Goal: Information Seeking & Learning: Learn about a topic

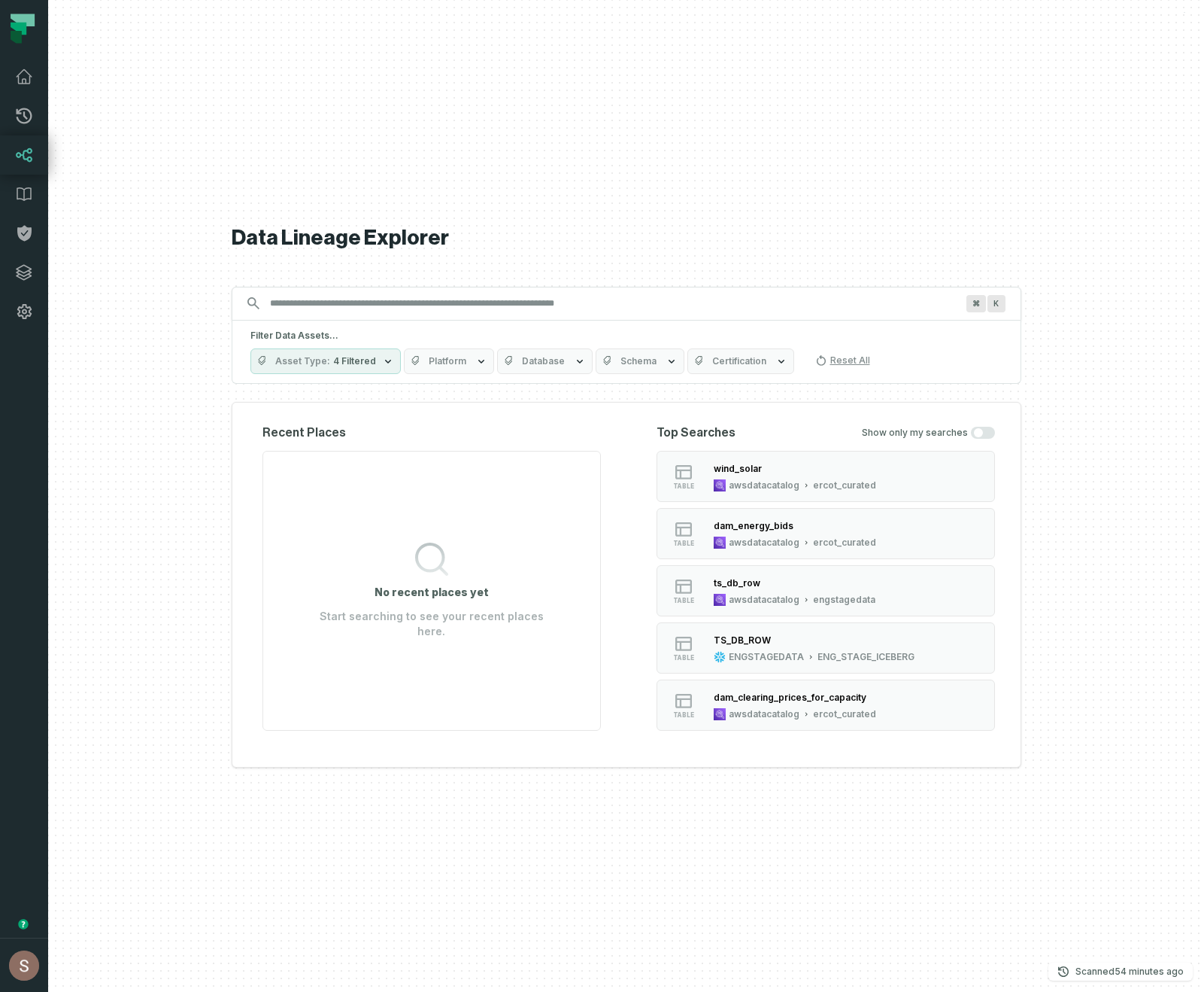
click at [471, 113] on div "Data Lineage Explorer Search for assets across the organization ⌘ K Filter Data…" at bounding box center [626, 496] width 790 height 992
click at [19, 146] on icon at bounding box center [24, 155] width 18 height 18
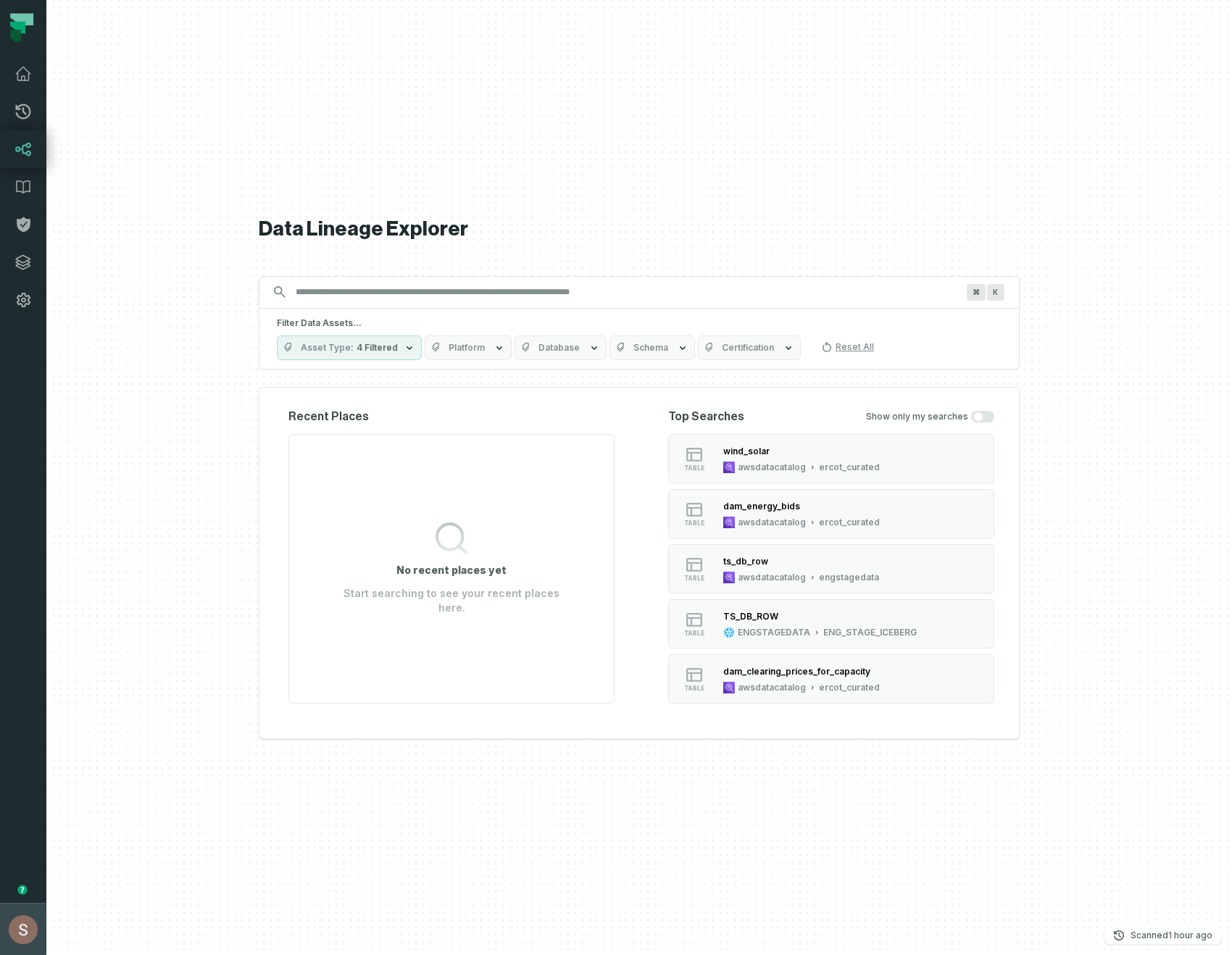
click at [1, 954] on button "Shay Gafniel (Liberty Energy) shay@foundational.io" at bounding box center [23, 928] width 47 height 52
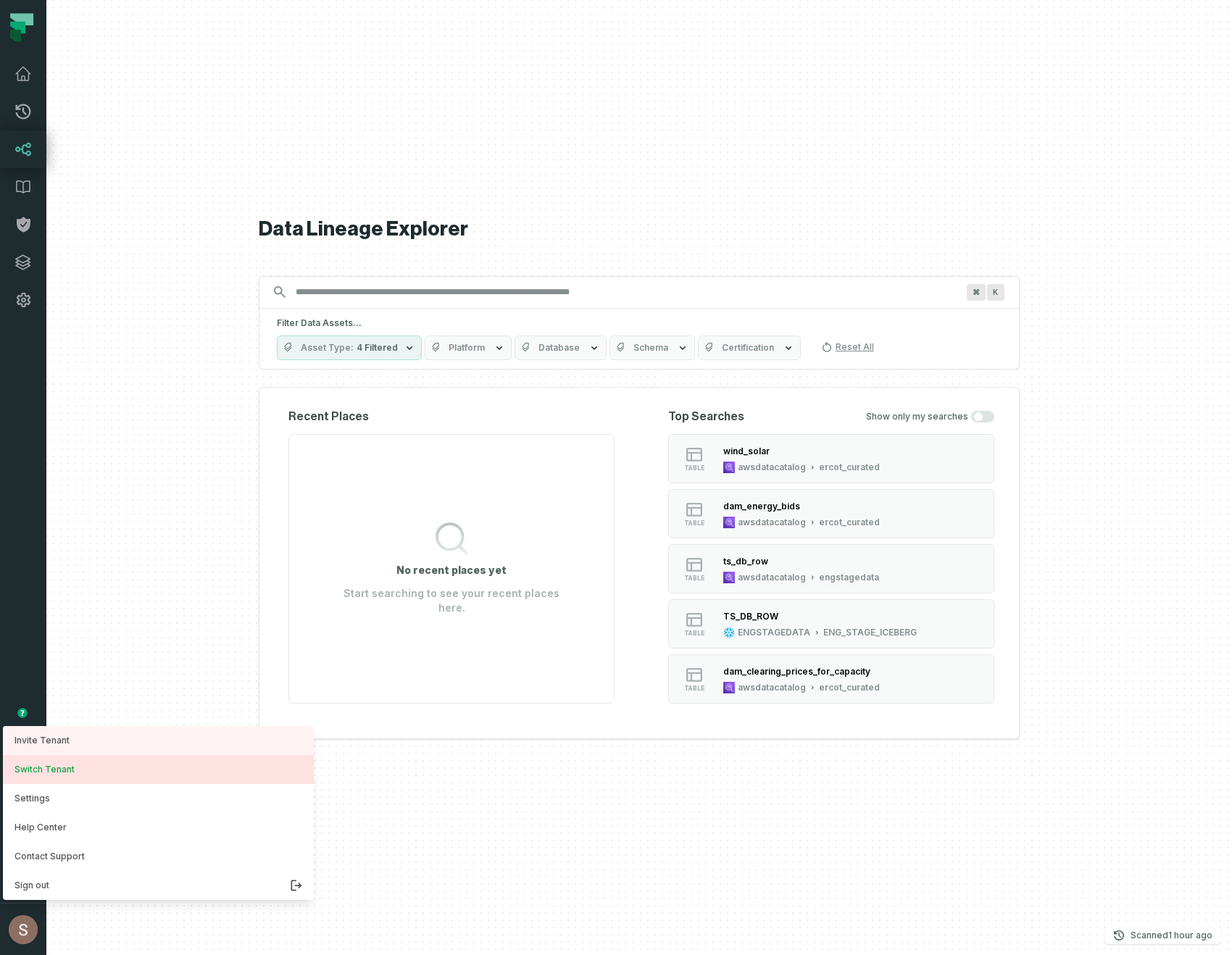
click at [21, 769] on button "Switch Tenant" at bounding box center [158, 769] width 311 height 29
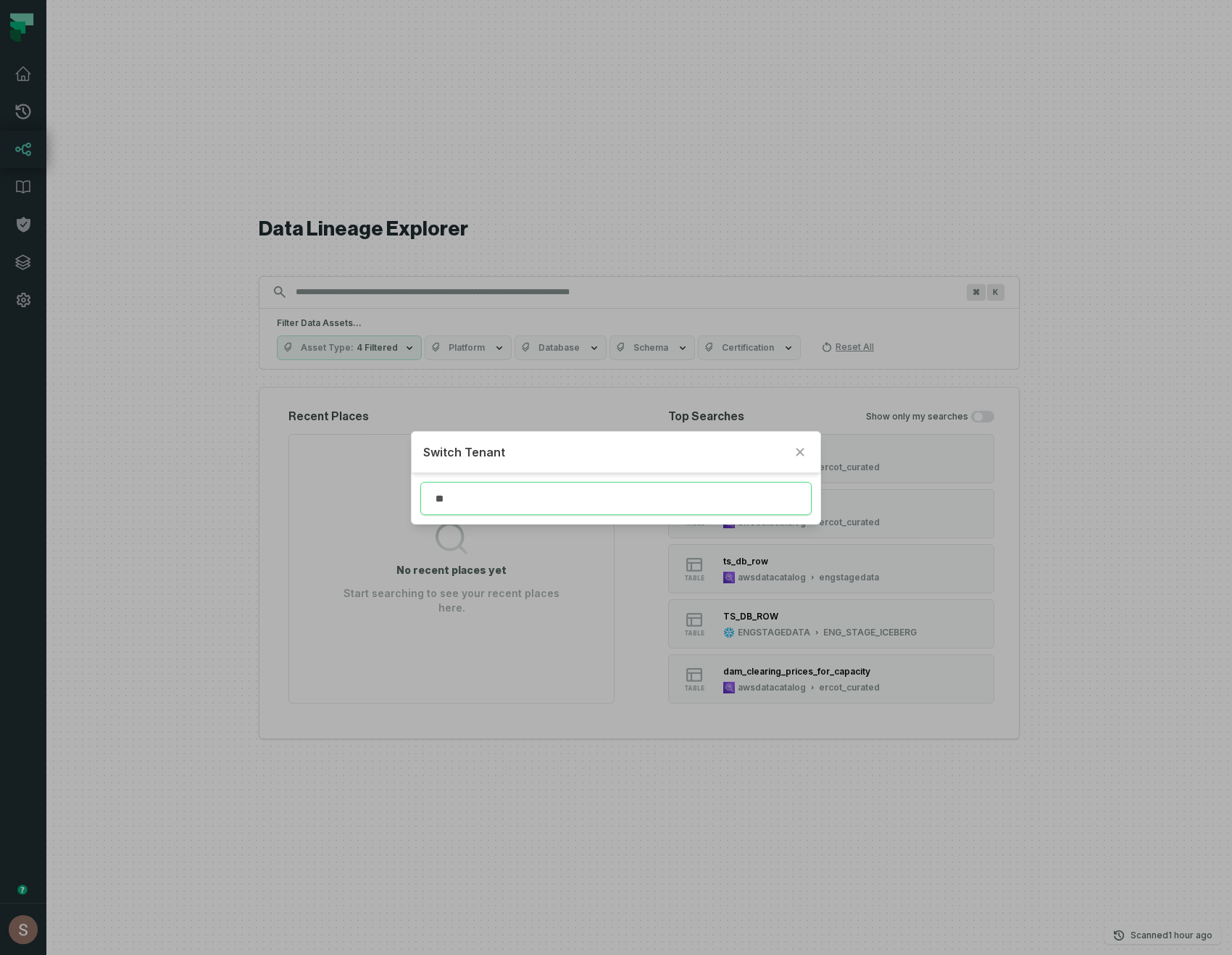
type input "*"
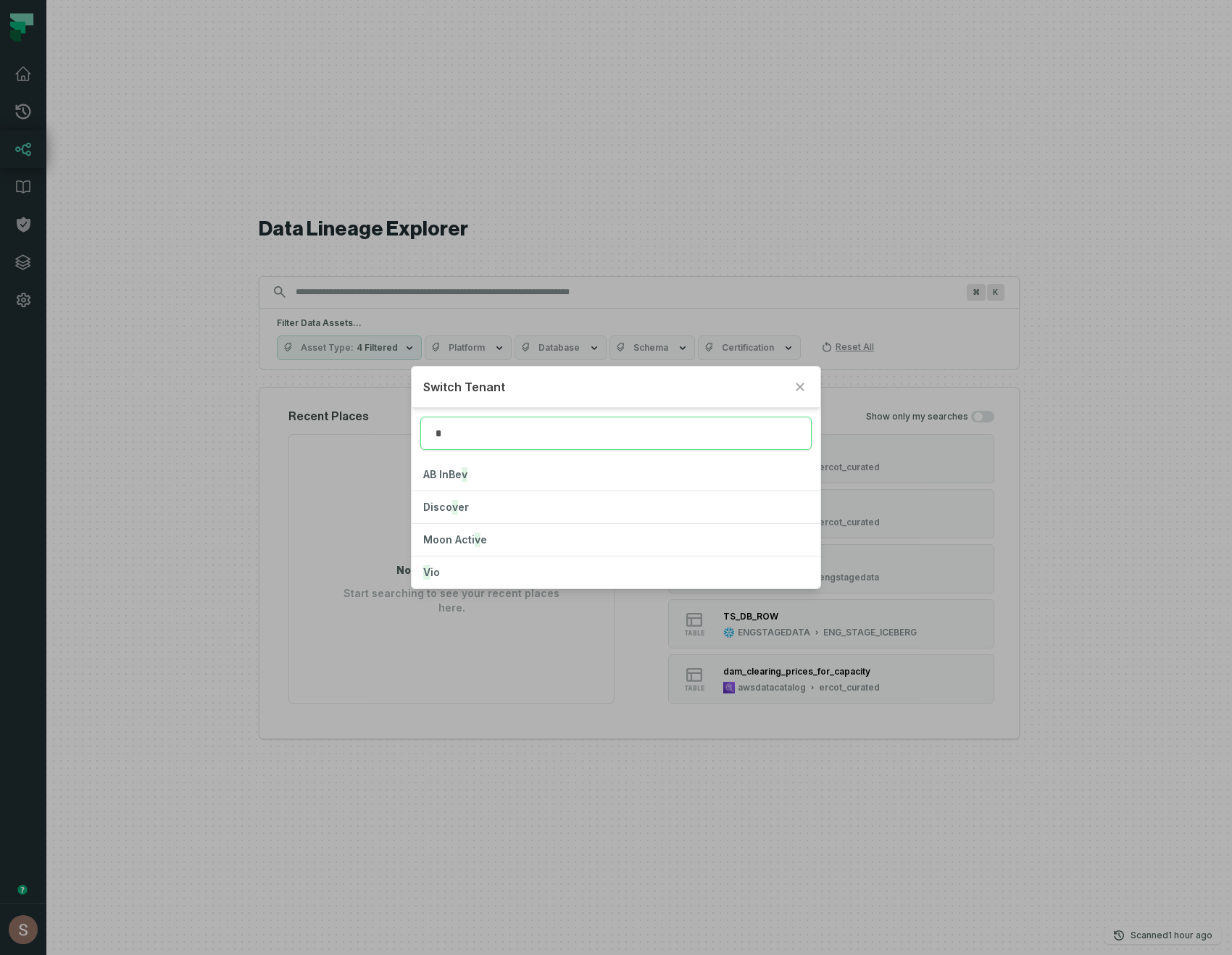
type input "*"
click button "V io" at bounding box center [616, 572] width 410 height 32
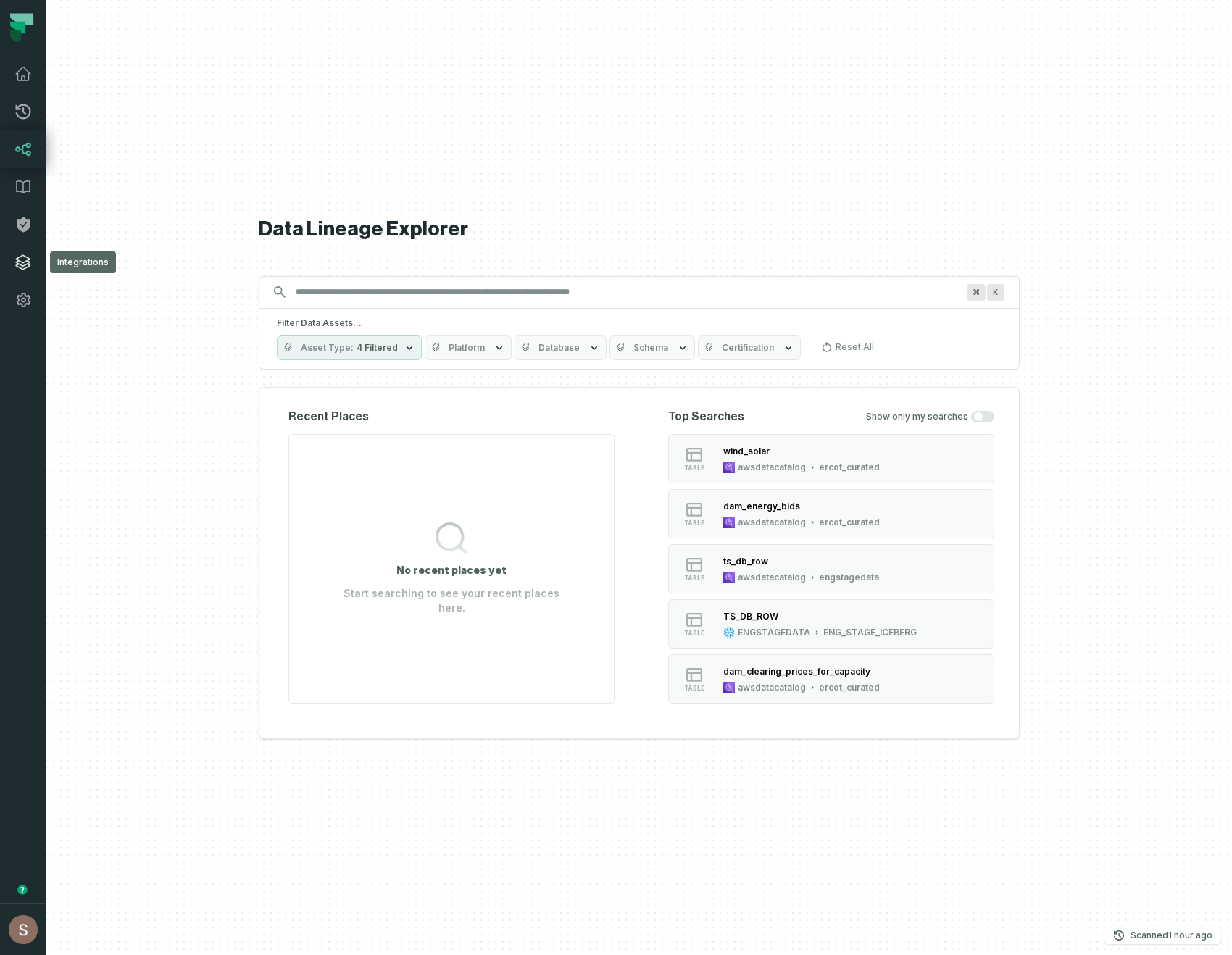
click at [26, 260] on icon at bounding box center [23, 262] width 14 height 14
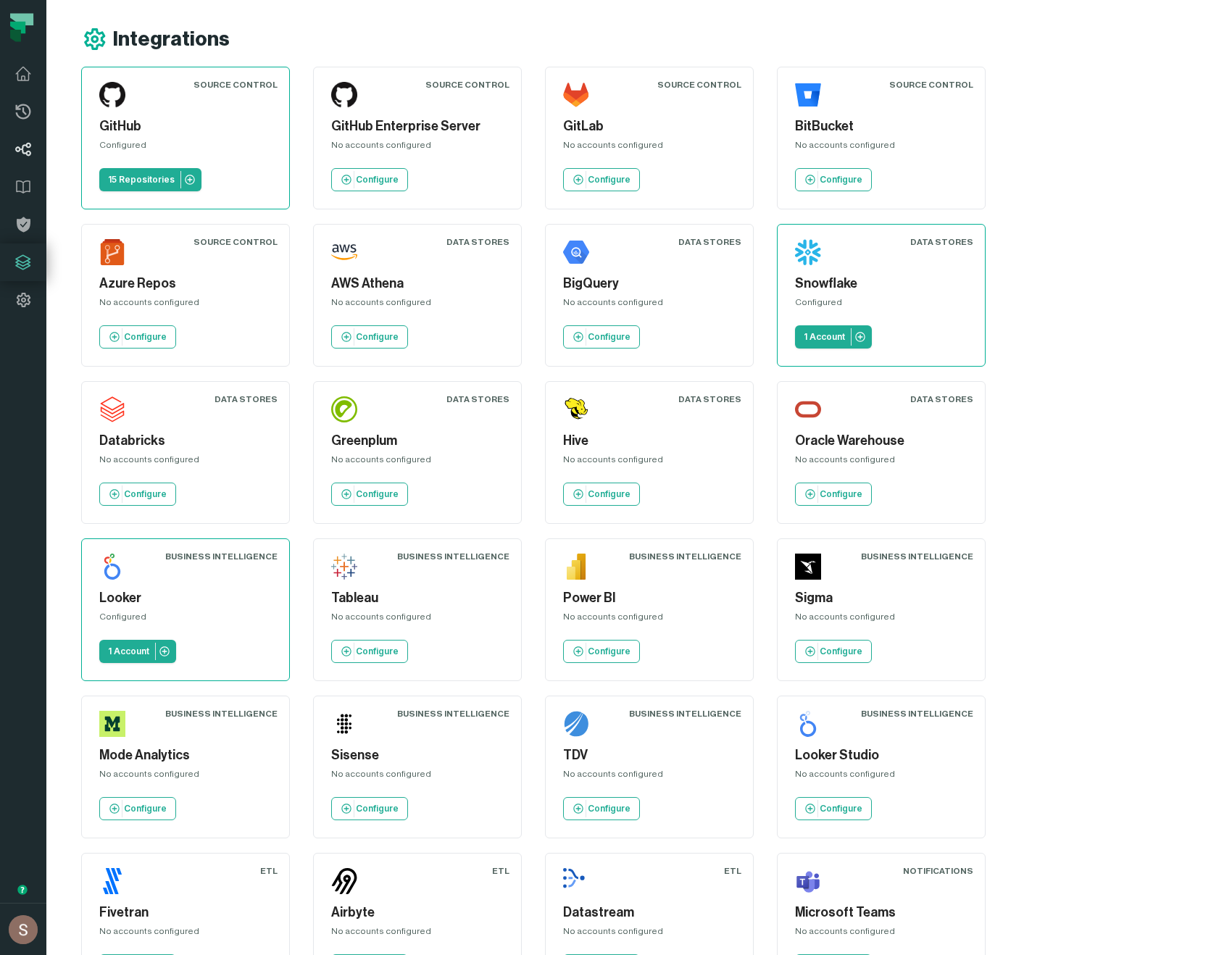
click at [27, 157] on icon at bounding box center [23, 149] width 18 height 18
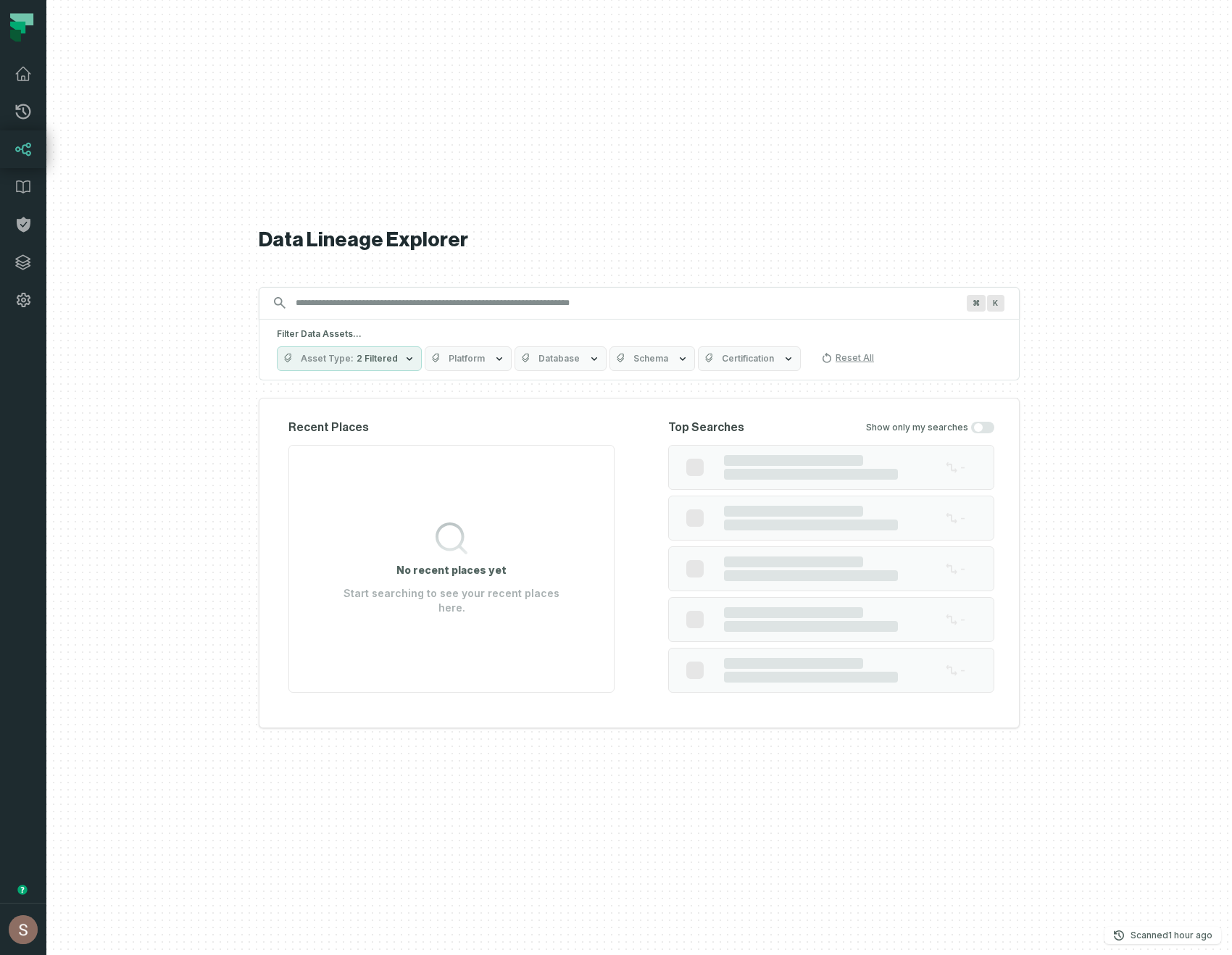
click at [458, 111] on div "Data Lineage Explorer Search for assets across the organization ⌘ K Filter Data…" at bounding box center [639, 478] width 761 height 955
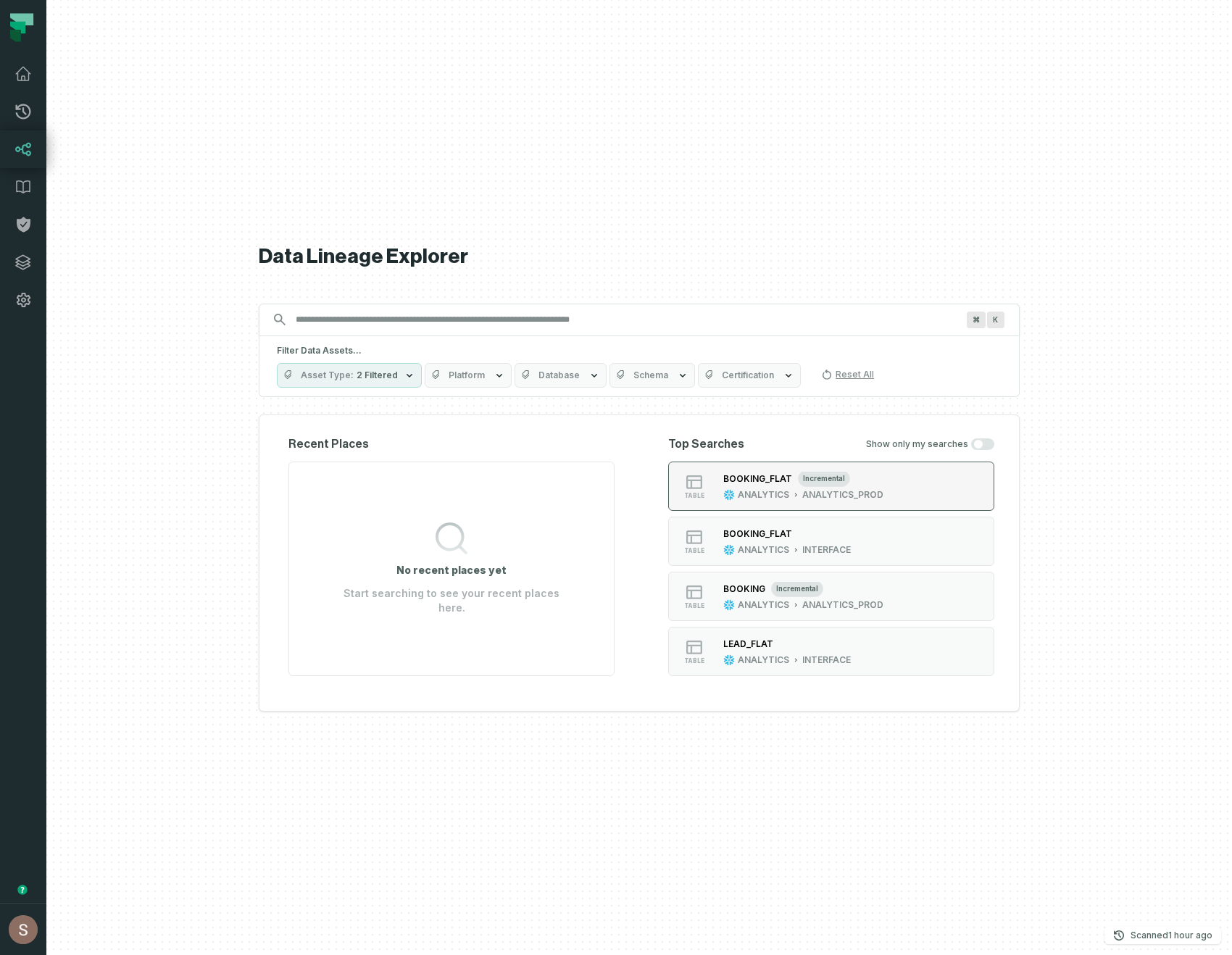
click at [909, 466] on button "table BOOKING_FLAT incremental ANALYTICS ANALYTICS_PROD" at bounding box center [831, 486] width 326 height 49
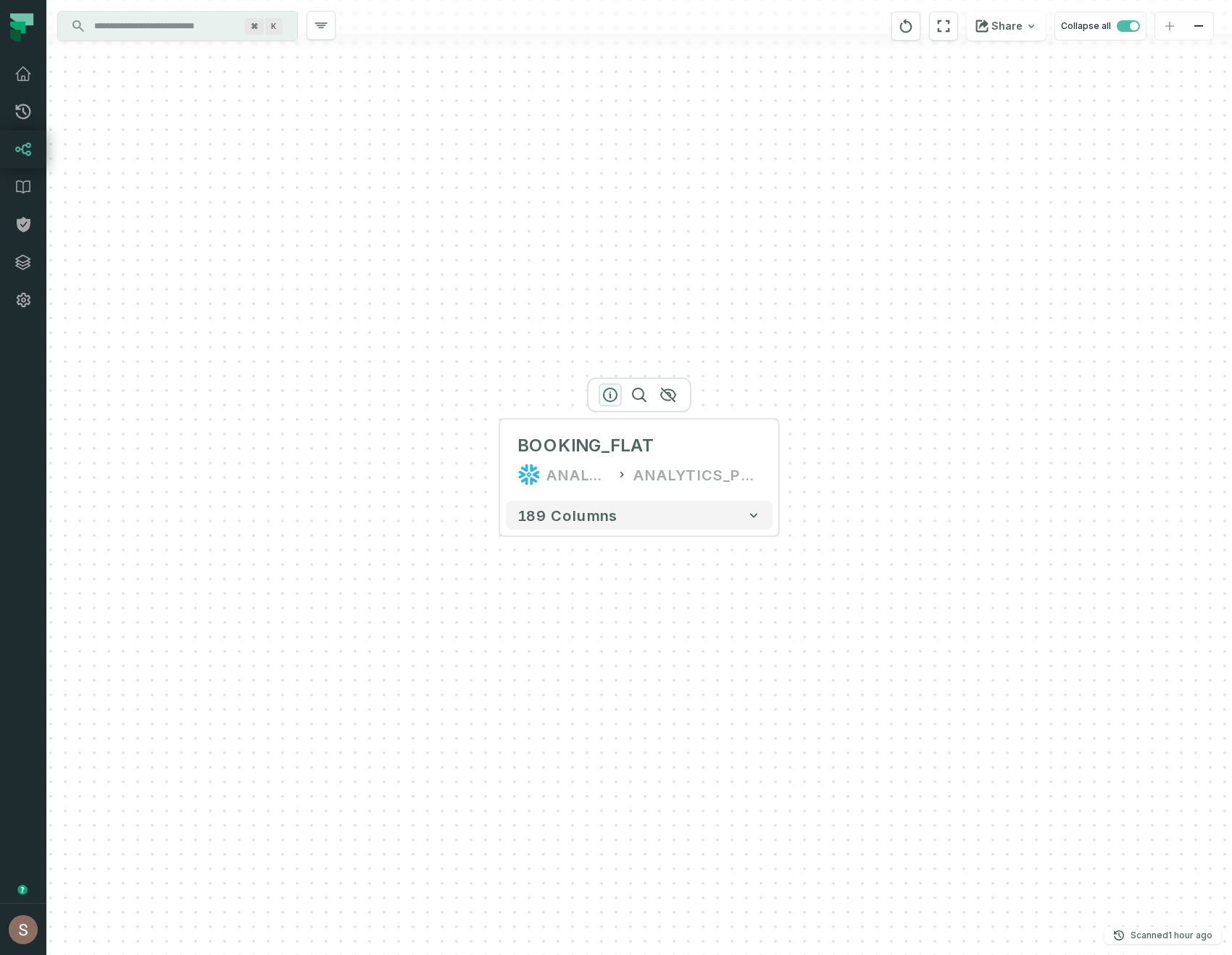
click at [615, 393] on icon "button" at bounding box center [610, 395] width 13 height 13
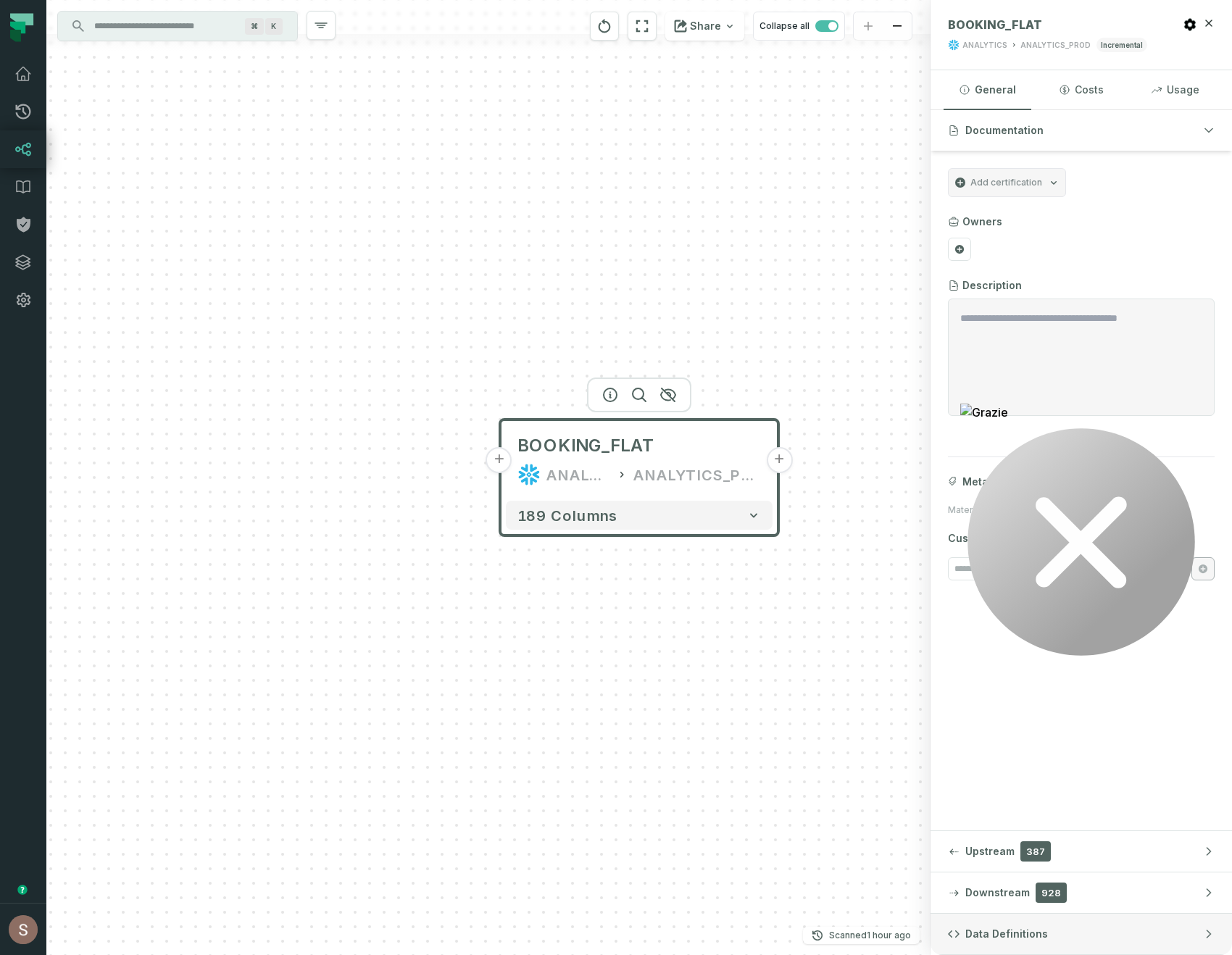
click at [1135, 943] on button "Data Definitions" at bounding box center [1081, 934] width 301 height 41
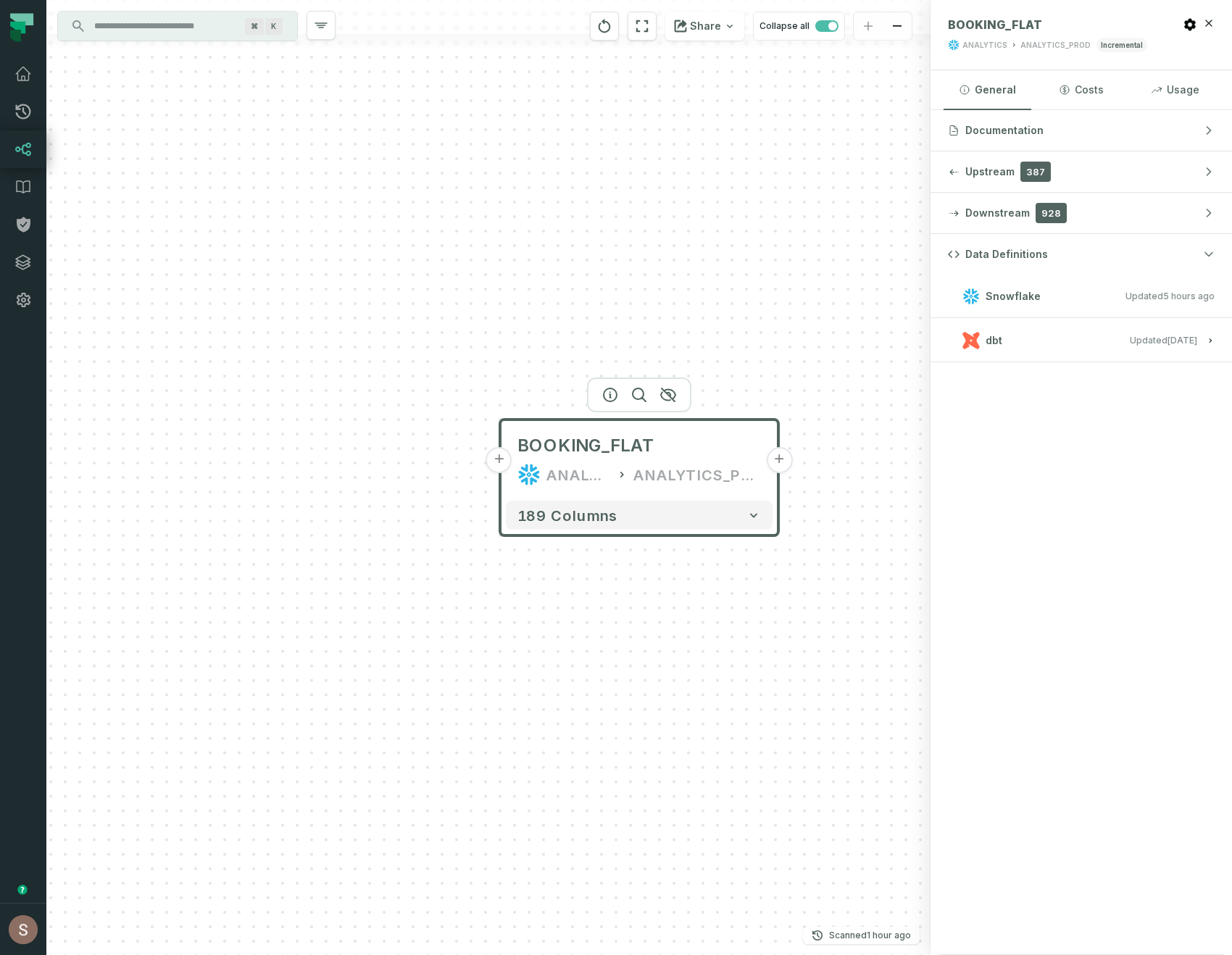
click at [979, 340] on icon "button" at bounding box center [971, 341] width 18 height 18
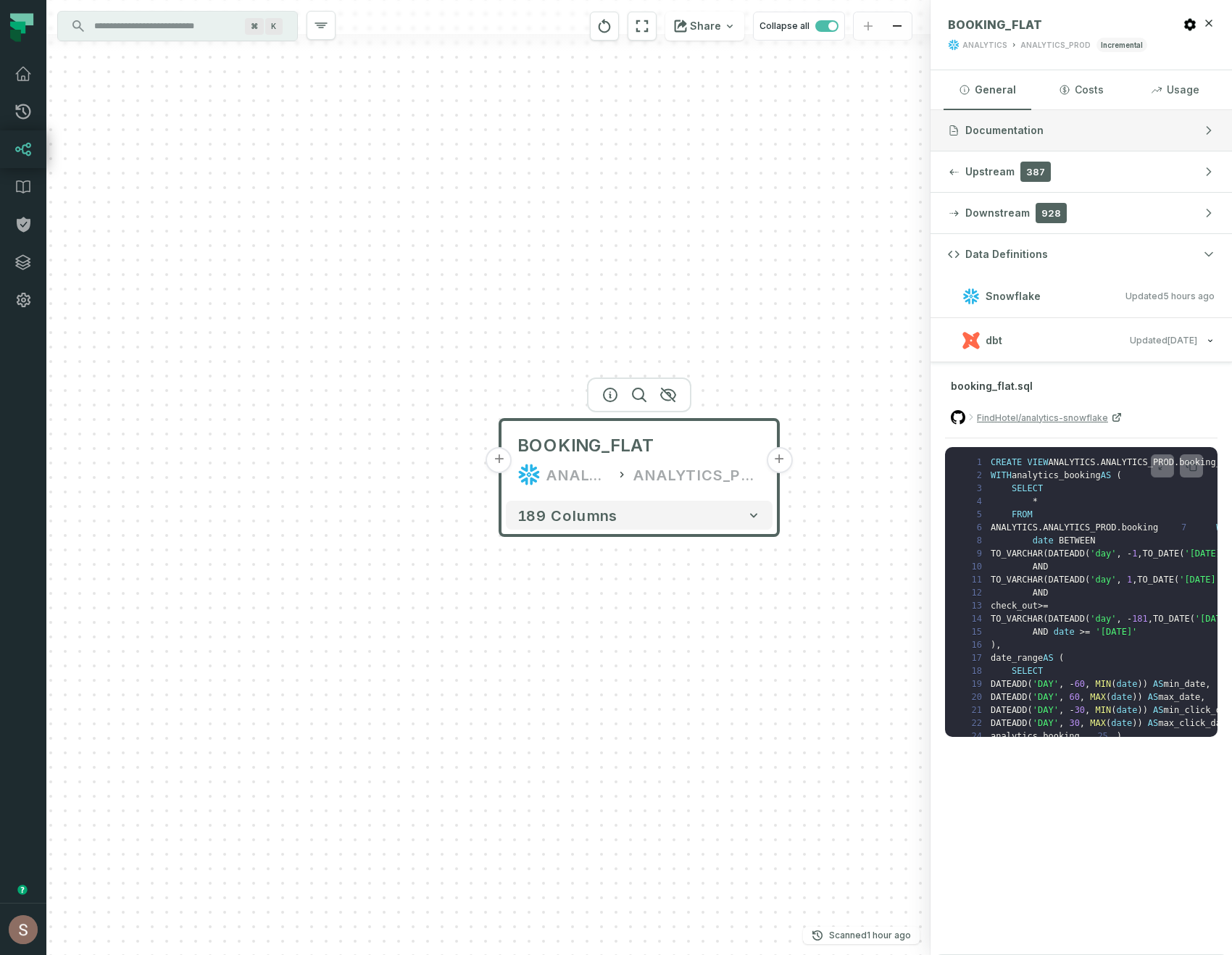
click at [1047, 125] on button "Documentation" at bounding box center [1081, 130] width 301 height 41
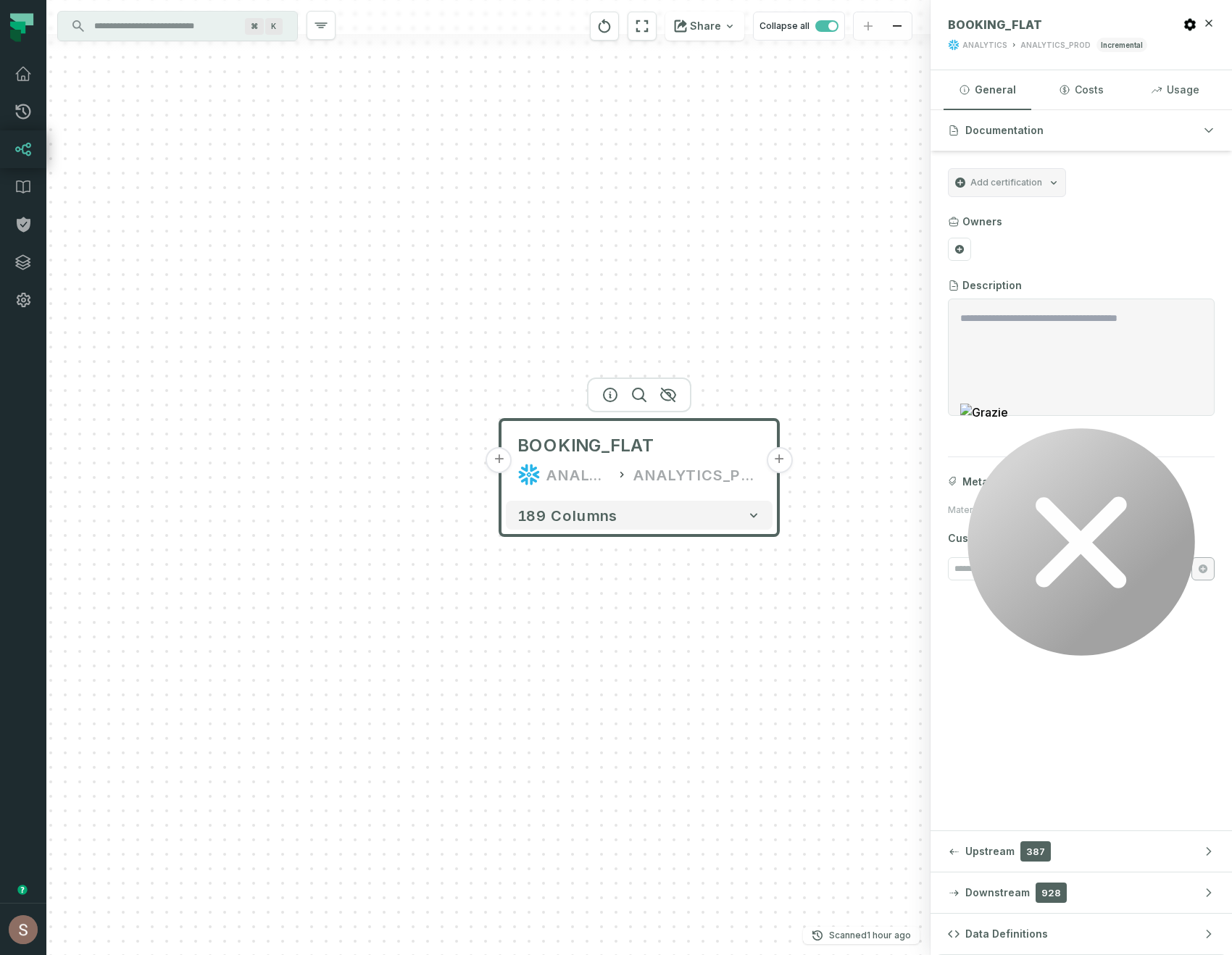
click at [1049, 331] on textarea "Entity Description" at bounding box center [1080, 357] width 242 height 93
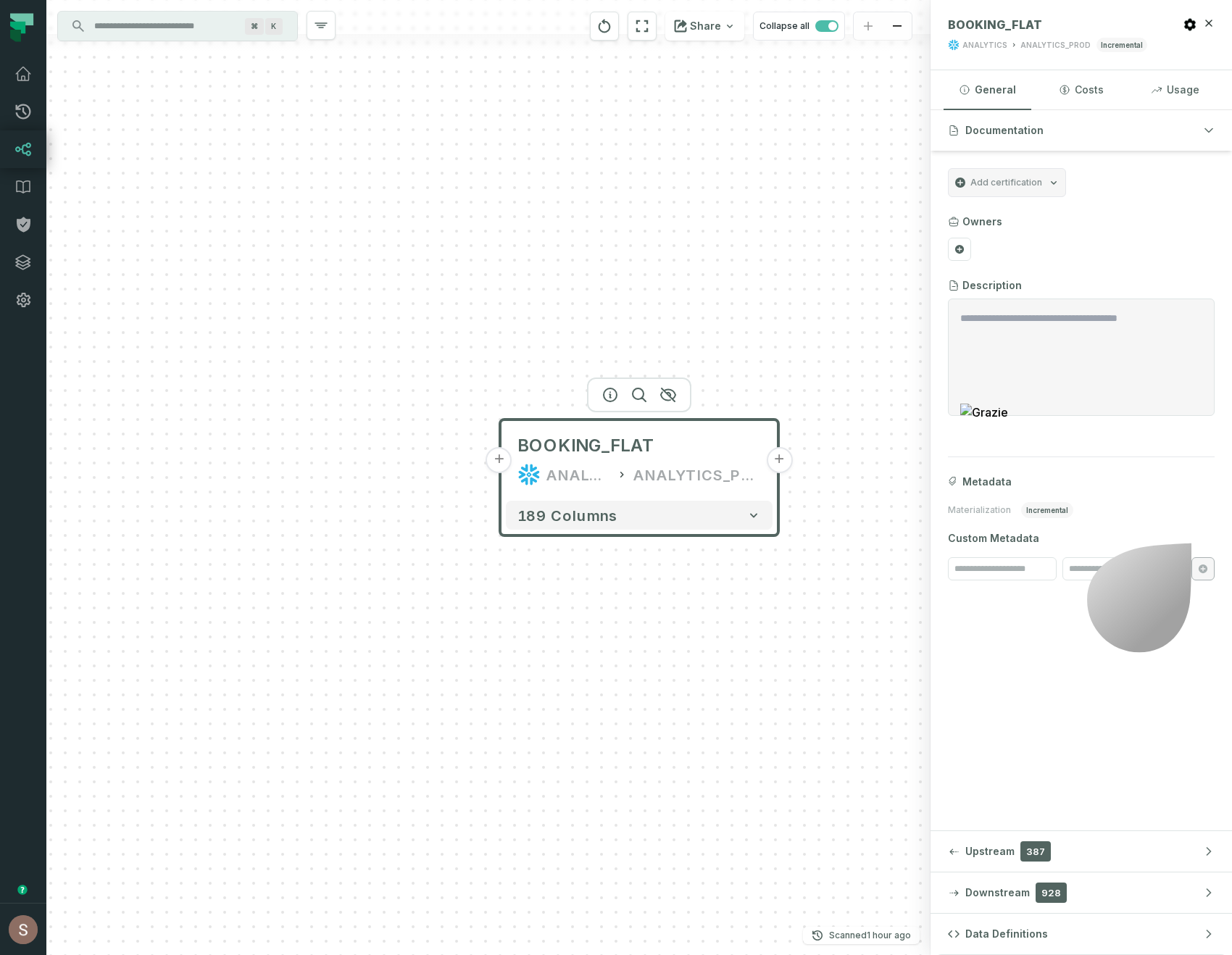
click at [1073, 255] on section "Owners" at bounding box center [1080, 237] width 267 height 47
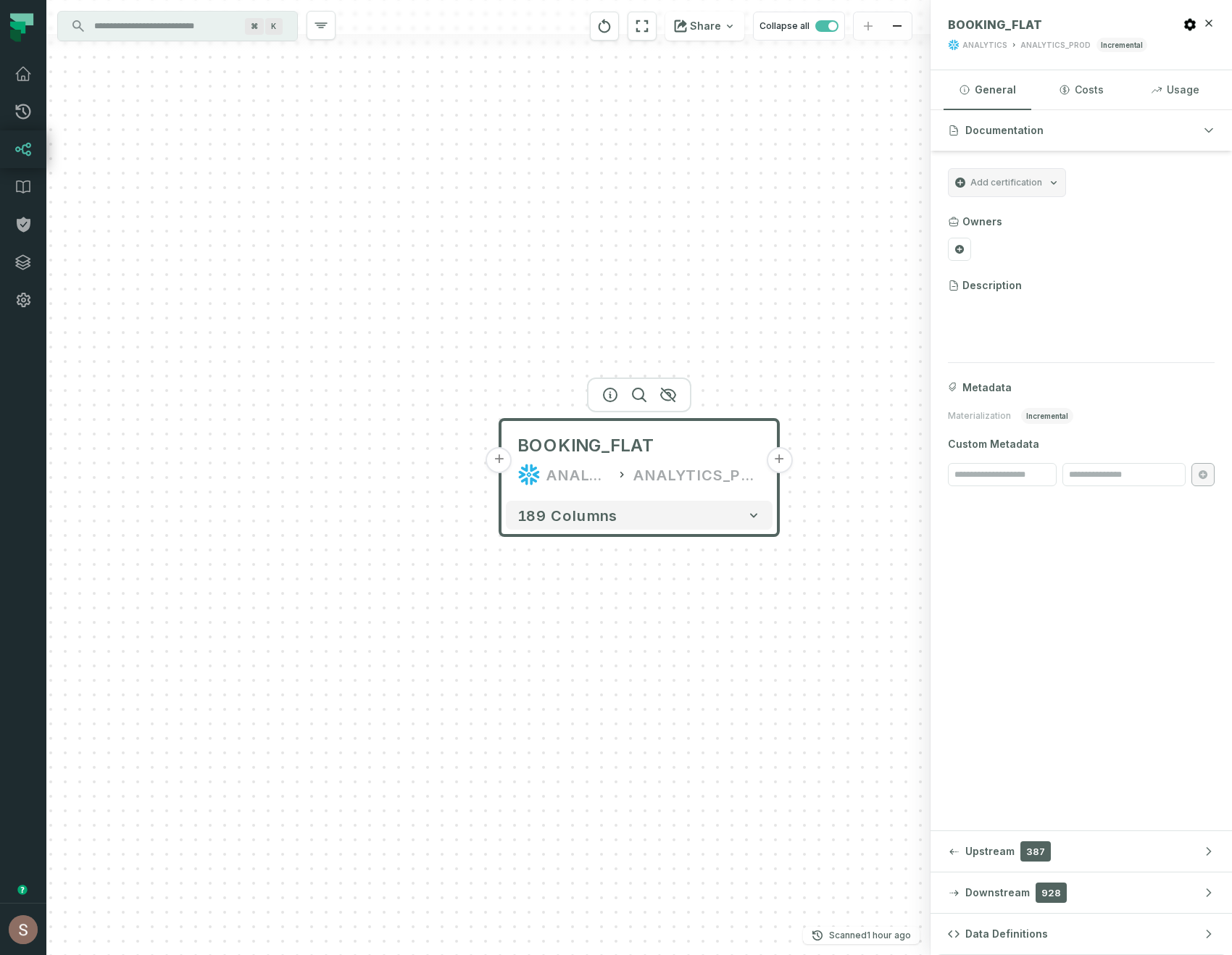
click at [375, 358] on div "+ BOOKING_FLAT ANALYTICS ANALYTICS_PROD + 189 columns" at bounding box center [488, 478] width 884 height 955
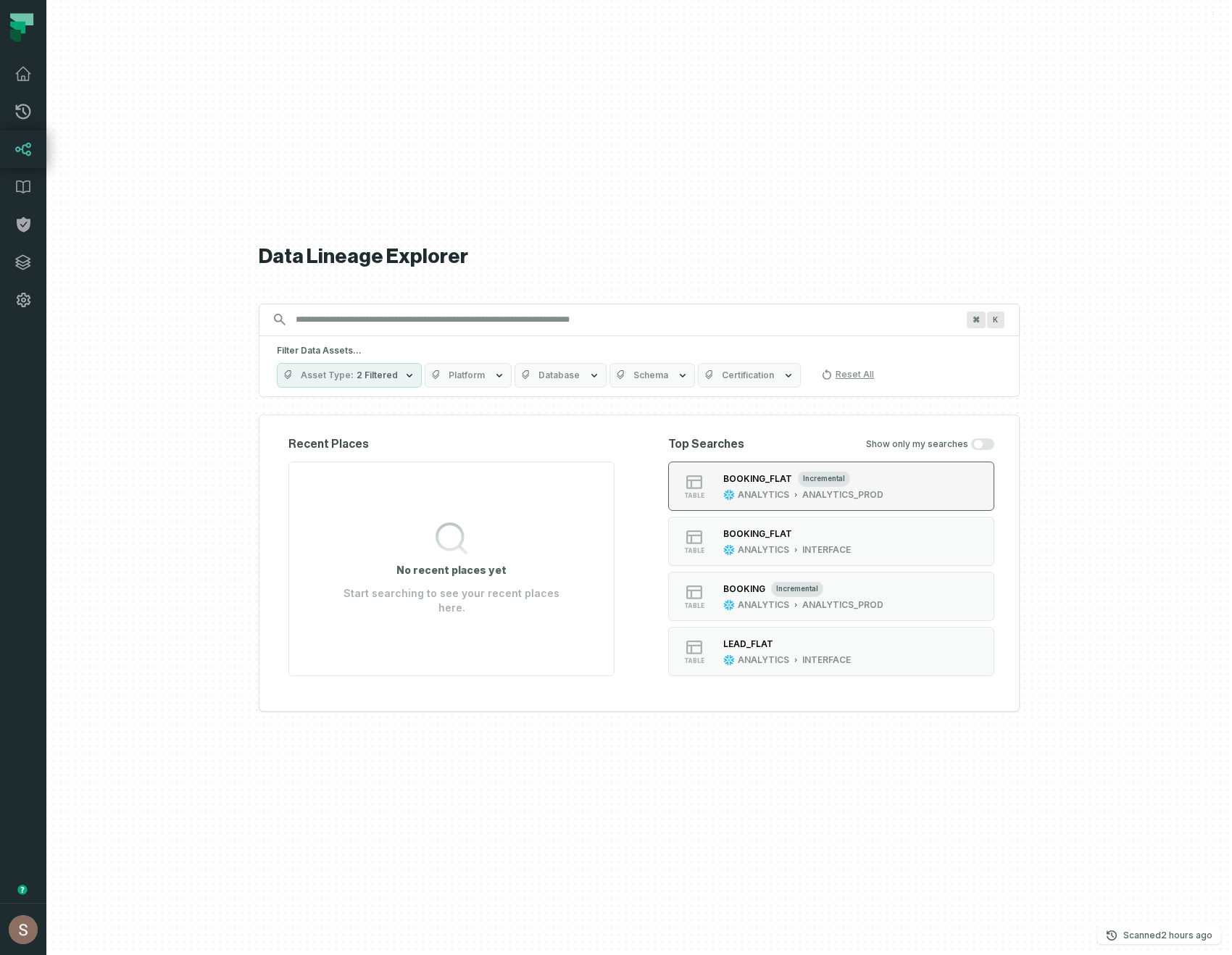
click at [871, 484] on div "BOOKING_FLAT incremental" at bounding box center [804, 478] width 160 height 14
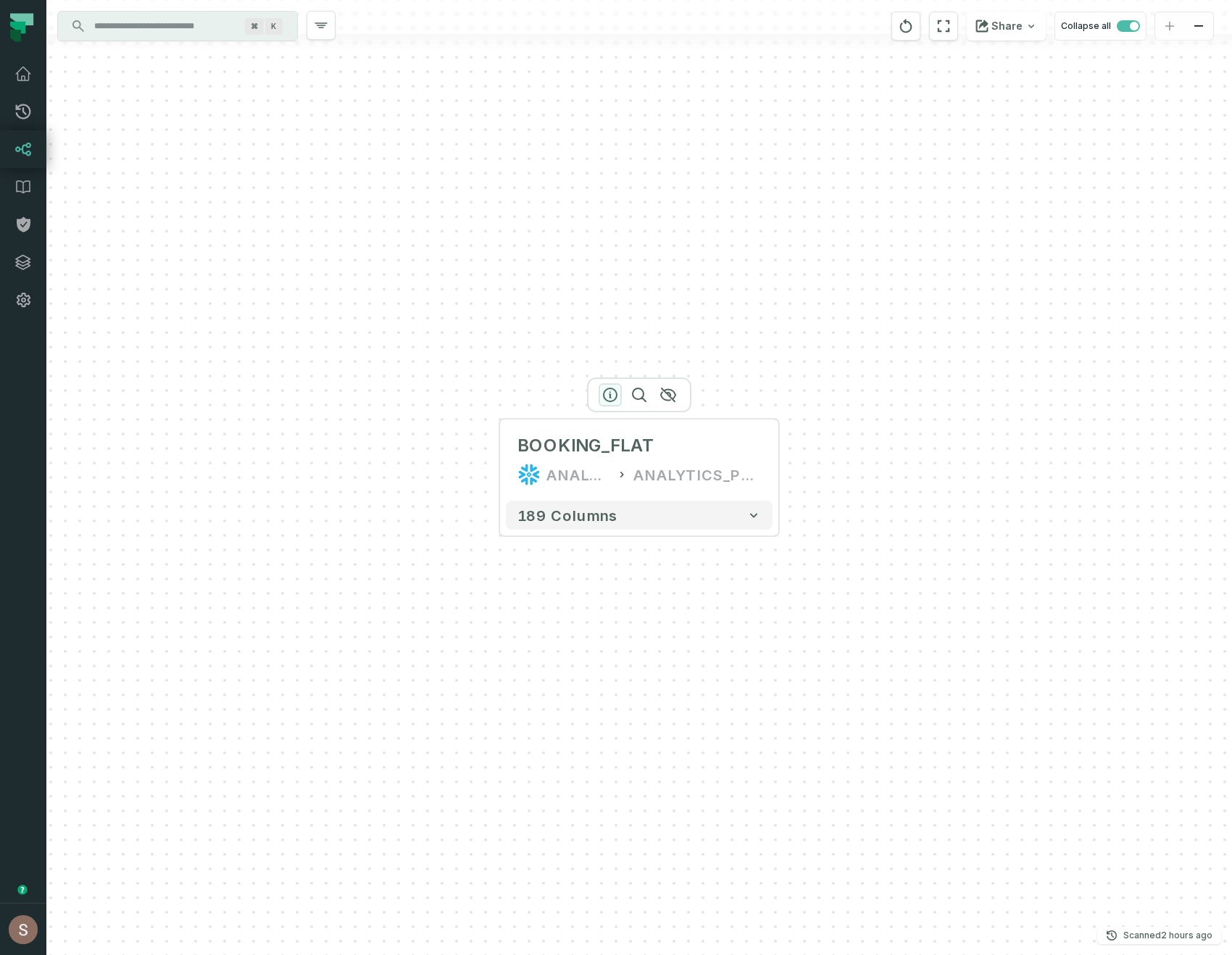
click at [605, 399] on icon "button" at bounding box center [610, 395] width 13 height 13
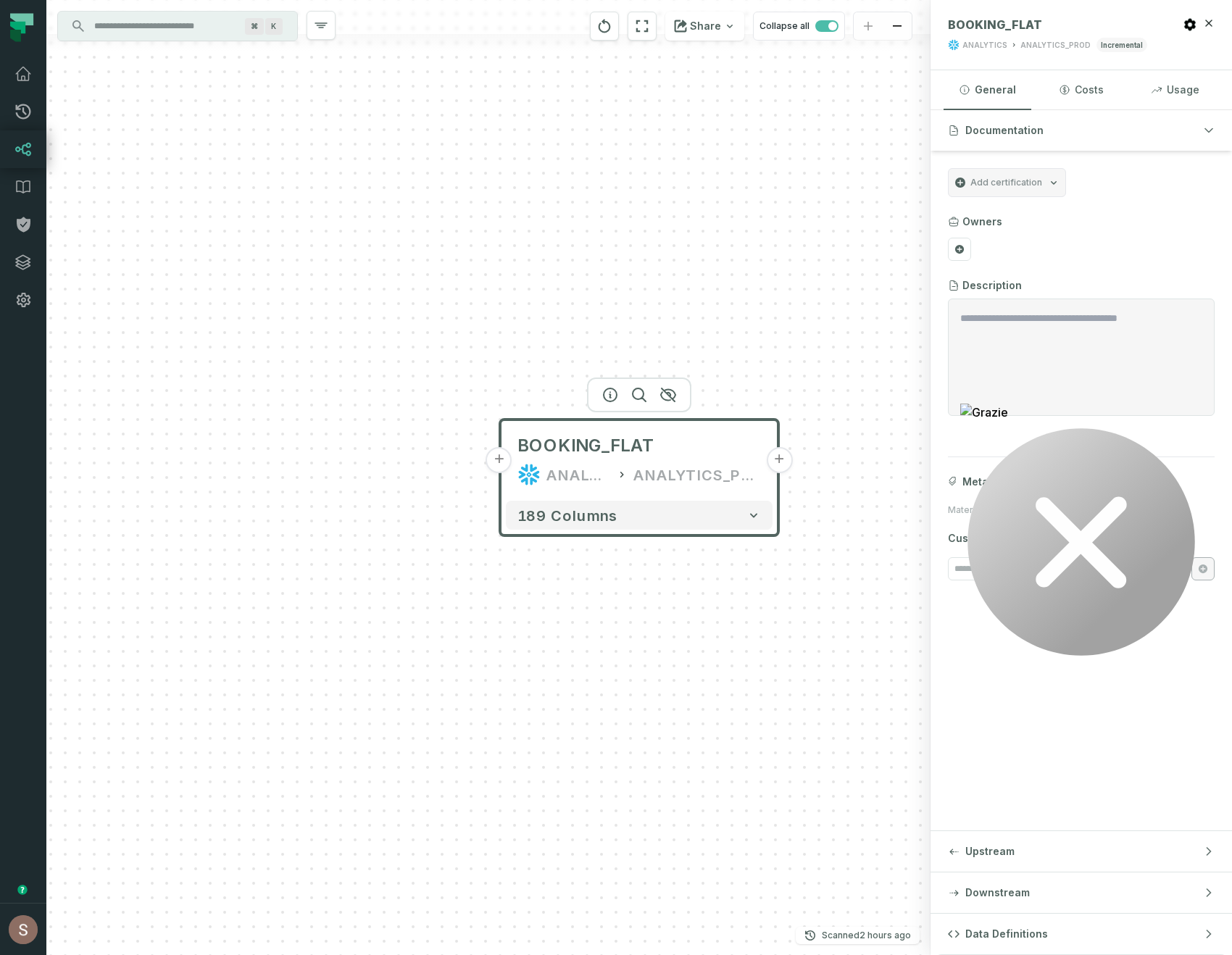
click at [575, 531] on div "189 columns" at bounding box center [639, 515] width 278 height 41
click at [574, 513] on span "189 columns" at bounding box center [568, 515] width 100 height 18
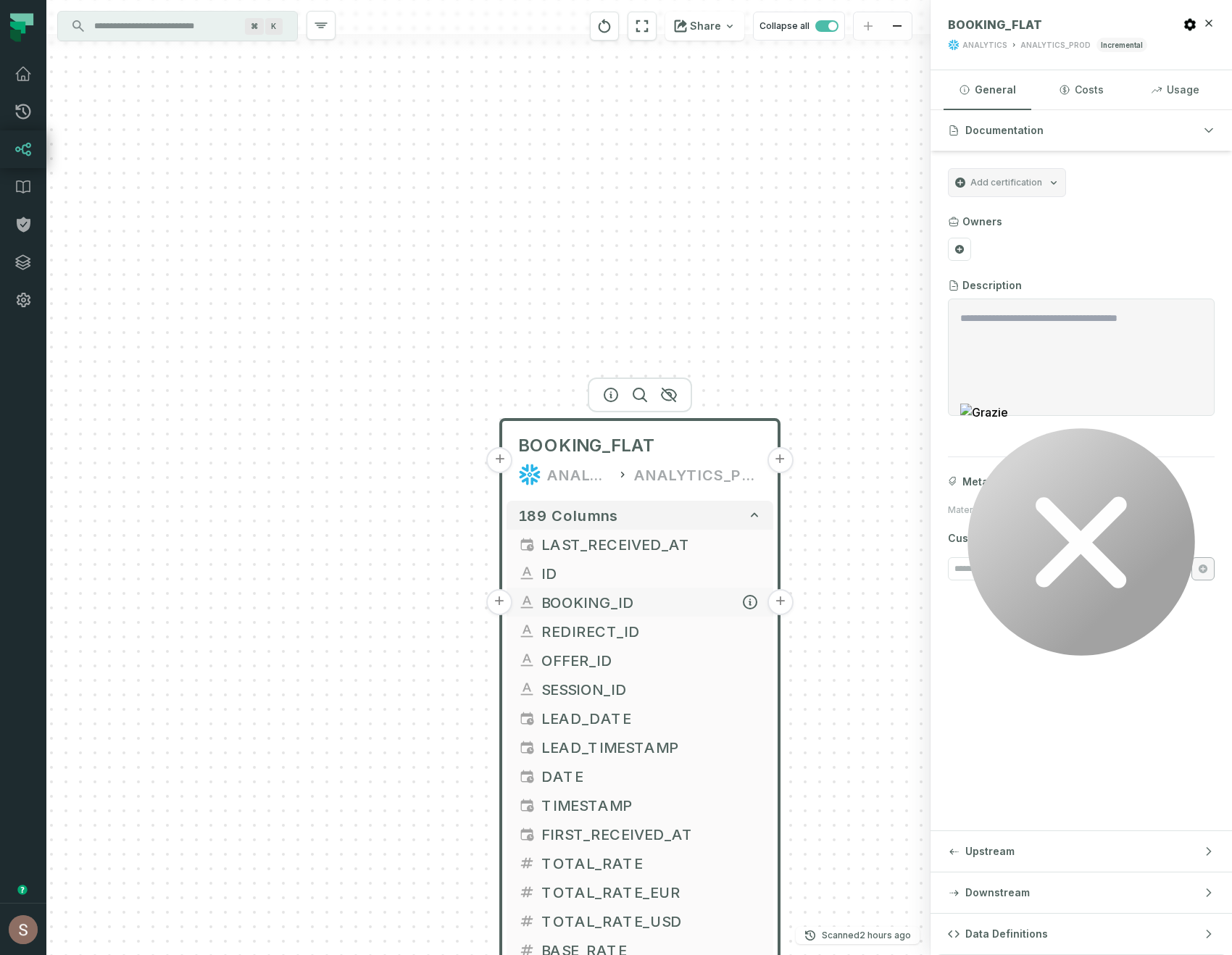
click at [573, 597] on span "BOOKING_ID" at bounding box center [651, 602] width 220 height 22
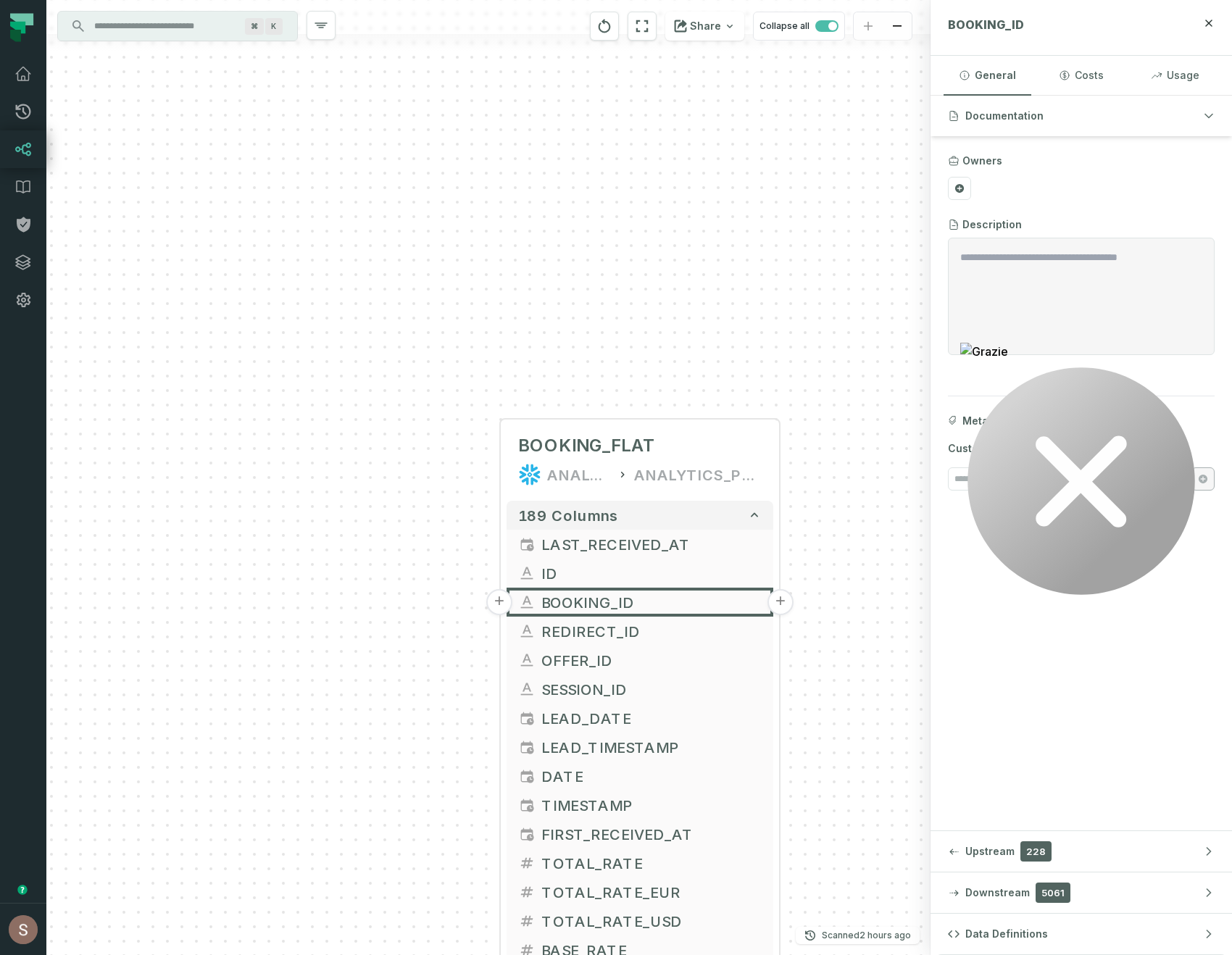
click at [523, 237] on div "+ BOOKING_FLAT ANALYTICS ANALYTICS_PROD + 189 columns + LAST_RECEIVED_AT + + ID…" at bounding box center [488, 478] width 884 height 955
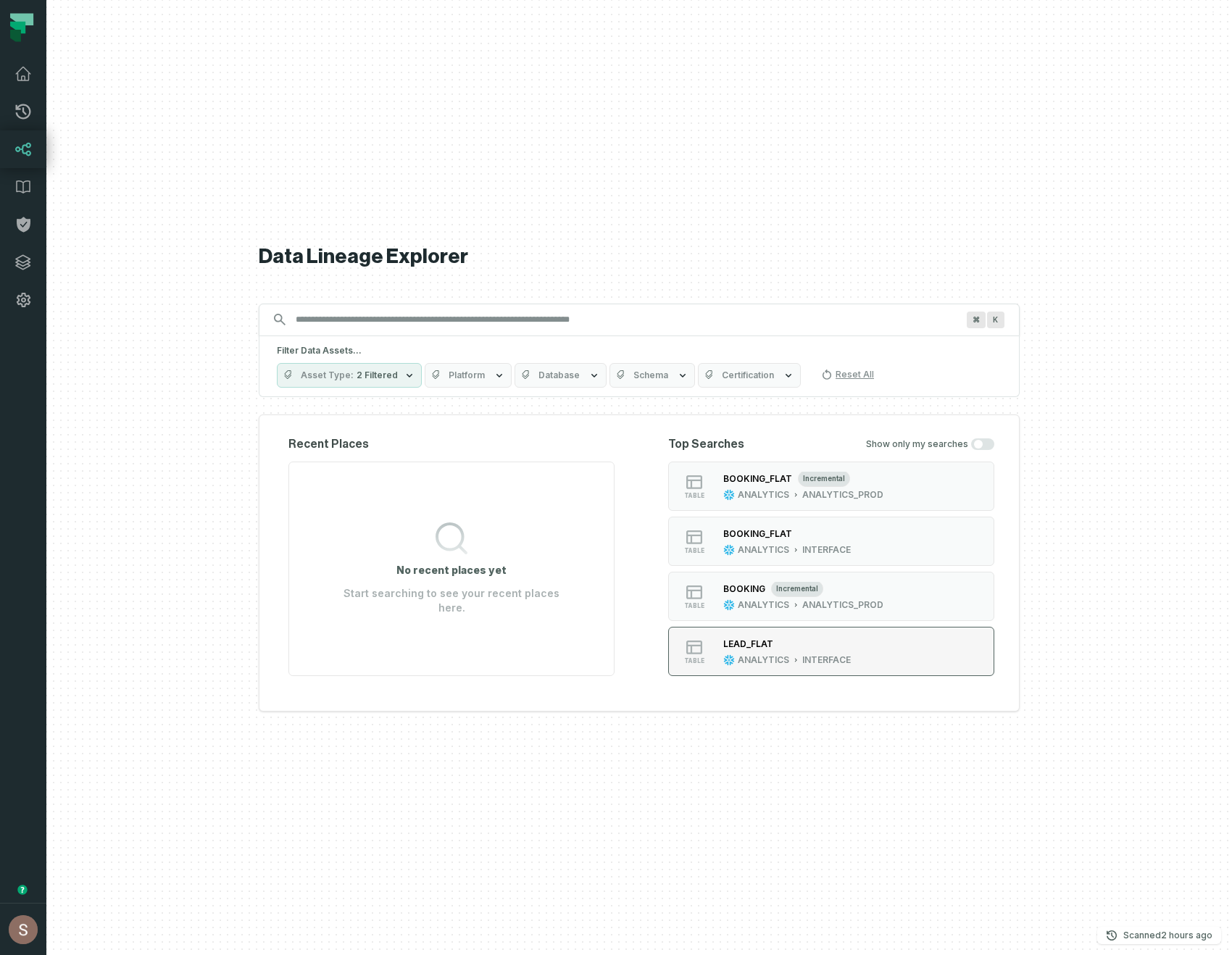
click at [907, 652] on button "table LEAD_FLAT ANALYTICS INTERFACE" at bounding box center [831, 651] width 326 height 49
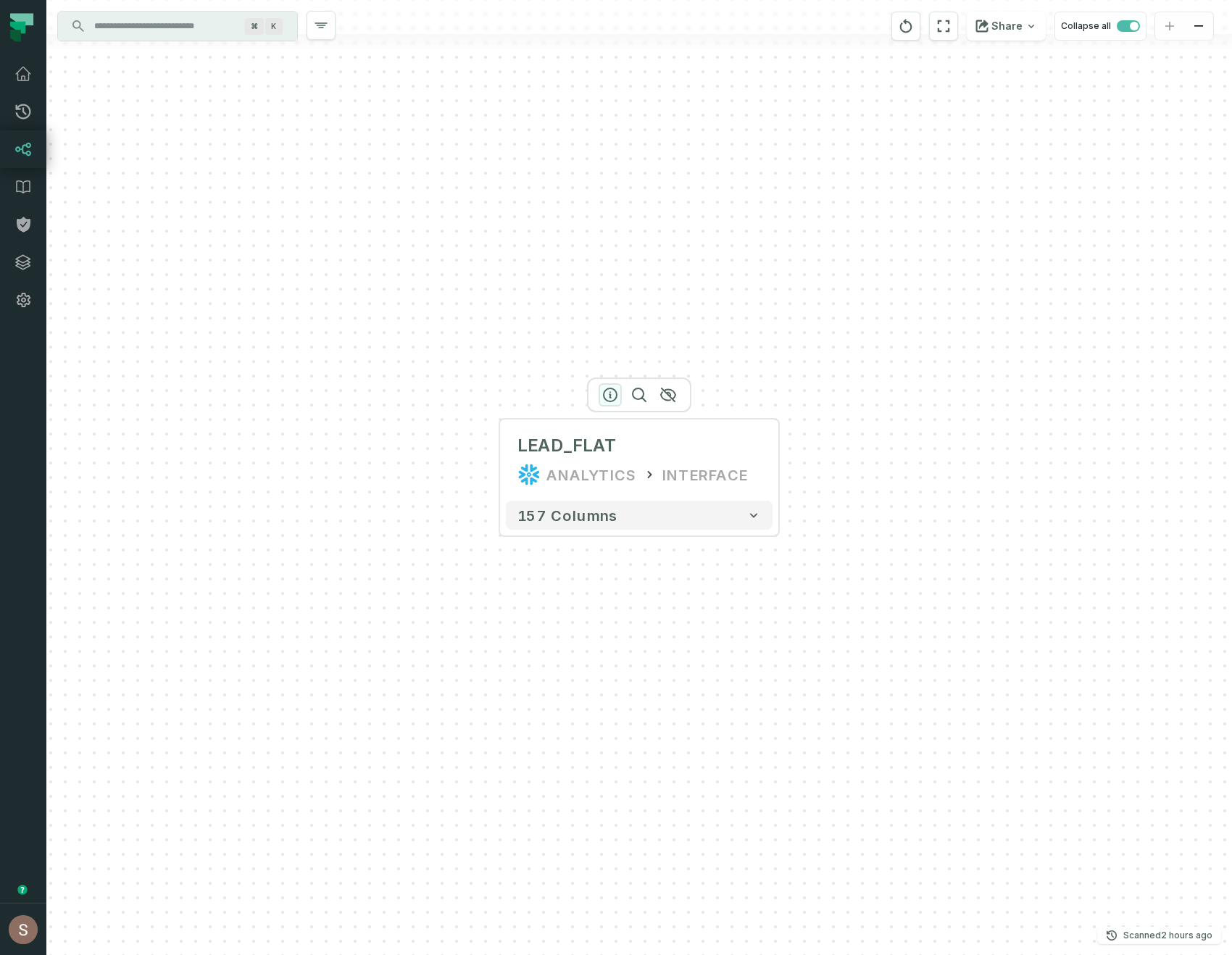
click at [612, 389] on icon "button" at bounding box center [610, 395] width 18 height 18
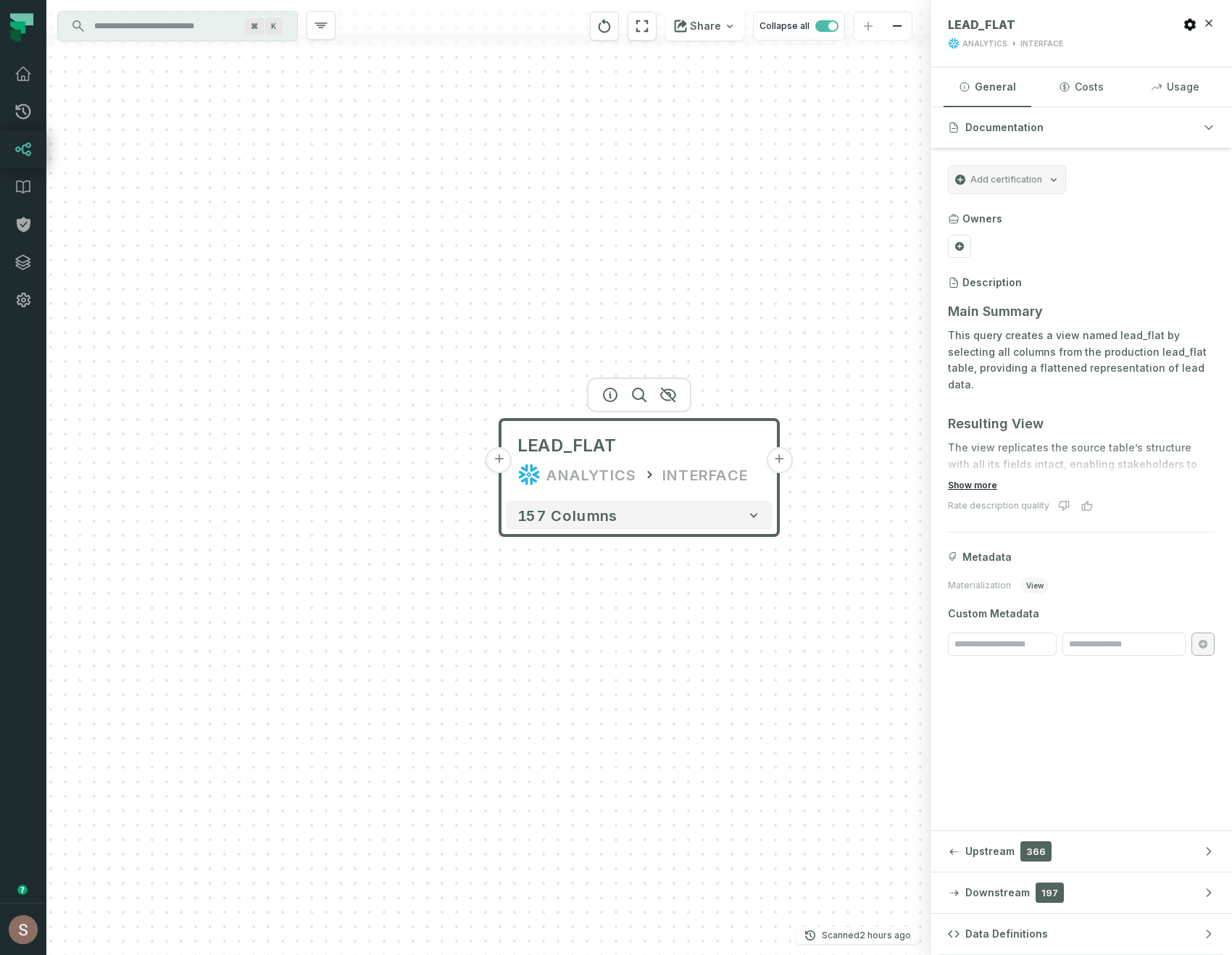
click at [977, 485] on button "Show more" at bounding box center [972, 485] width 49 height 11
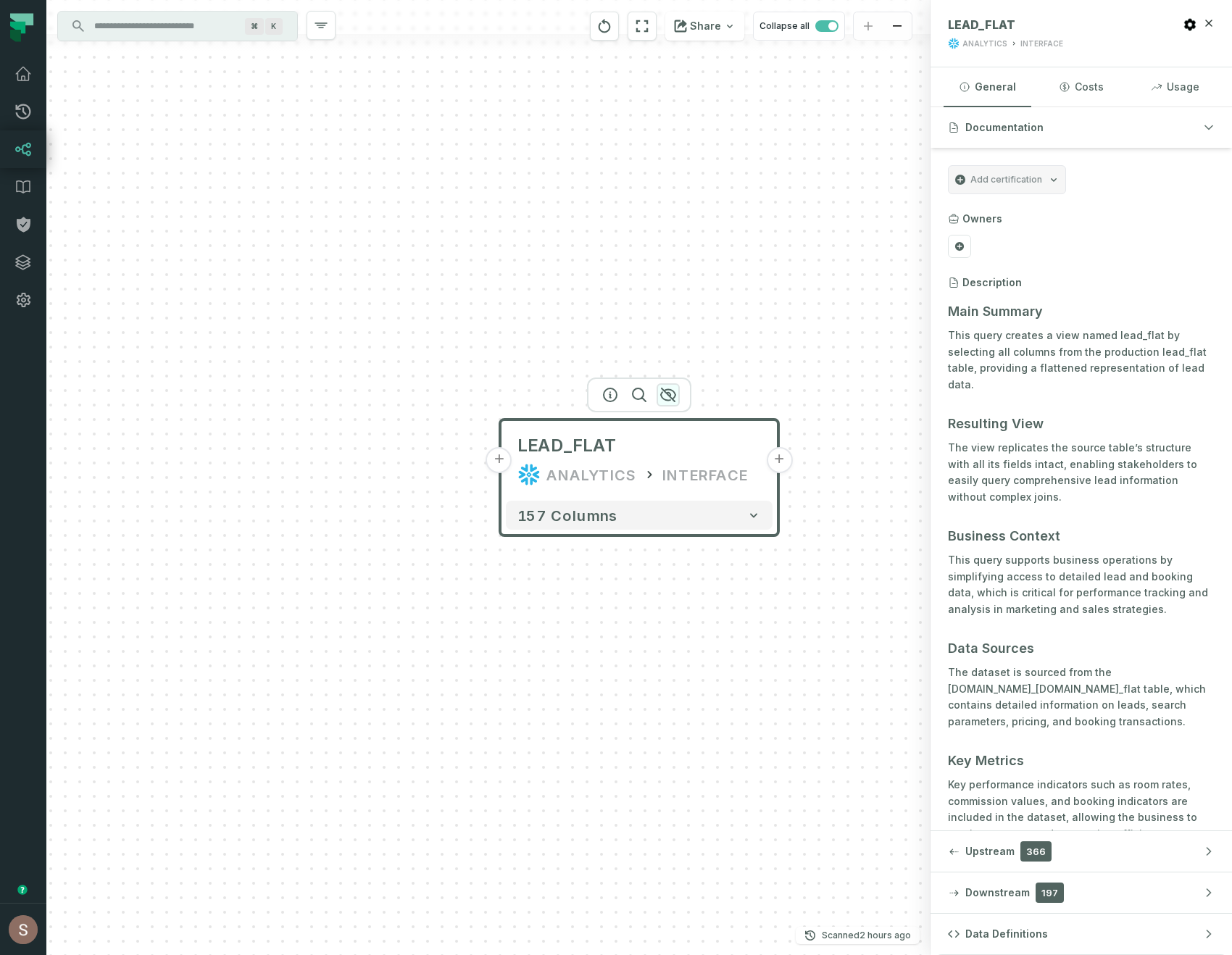
click at [672, 395] on icon "button" at bounding box center [668, 395] width 18 height 18
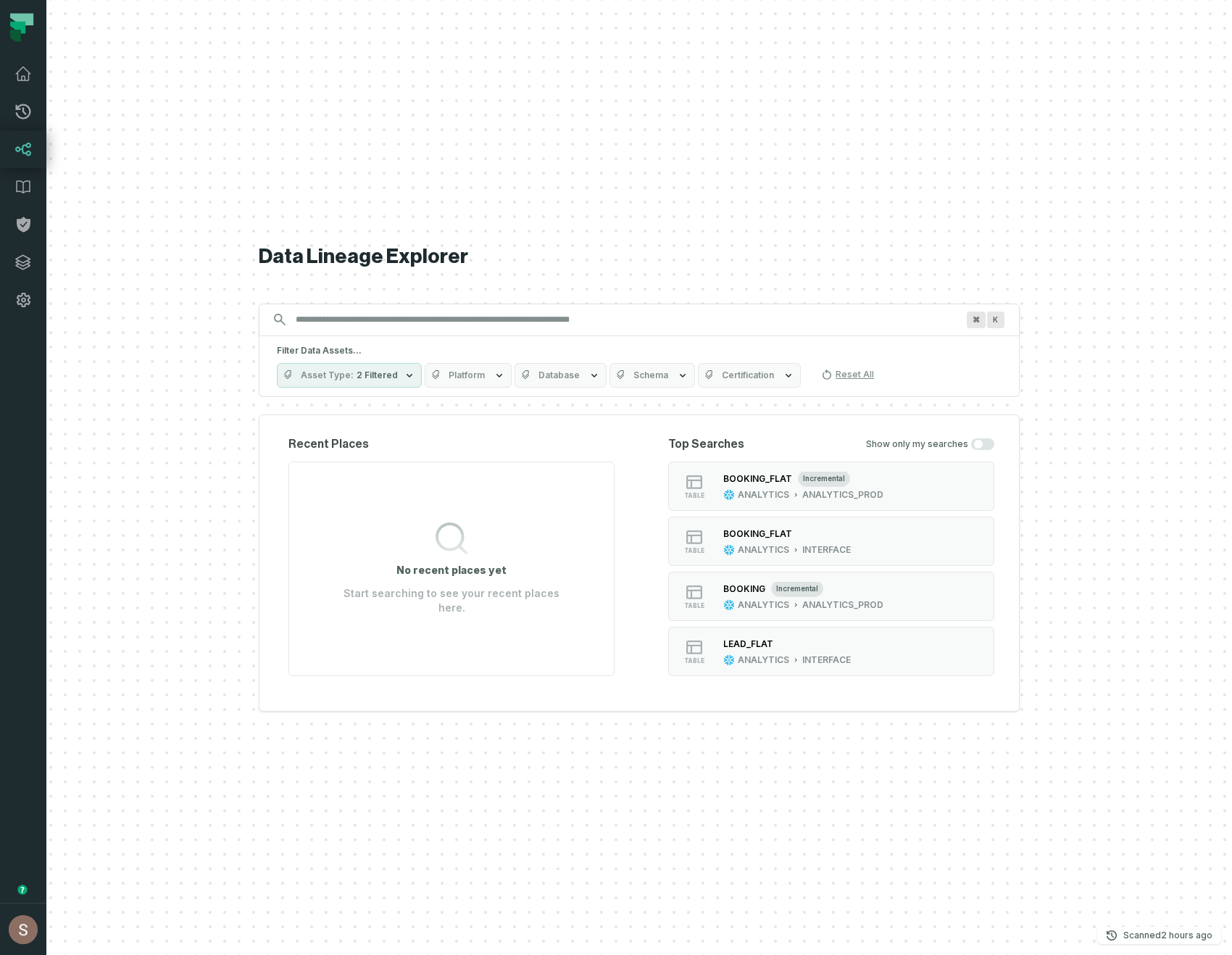
click at [481, 316] on input "Discovery Provider cmdk menu" at bounding box center [627, 319] width 679 height 23
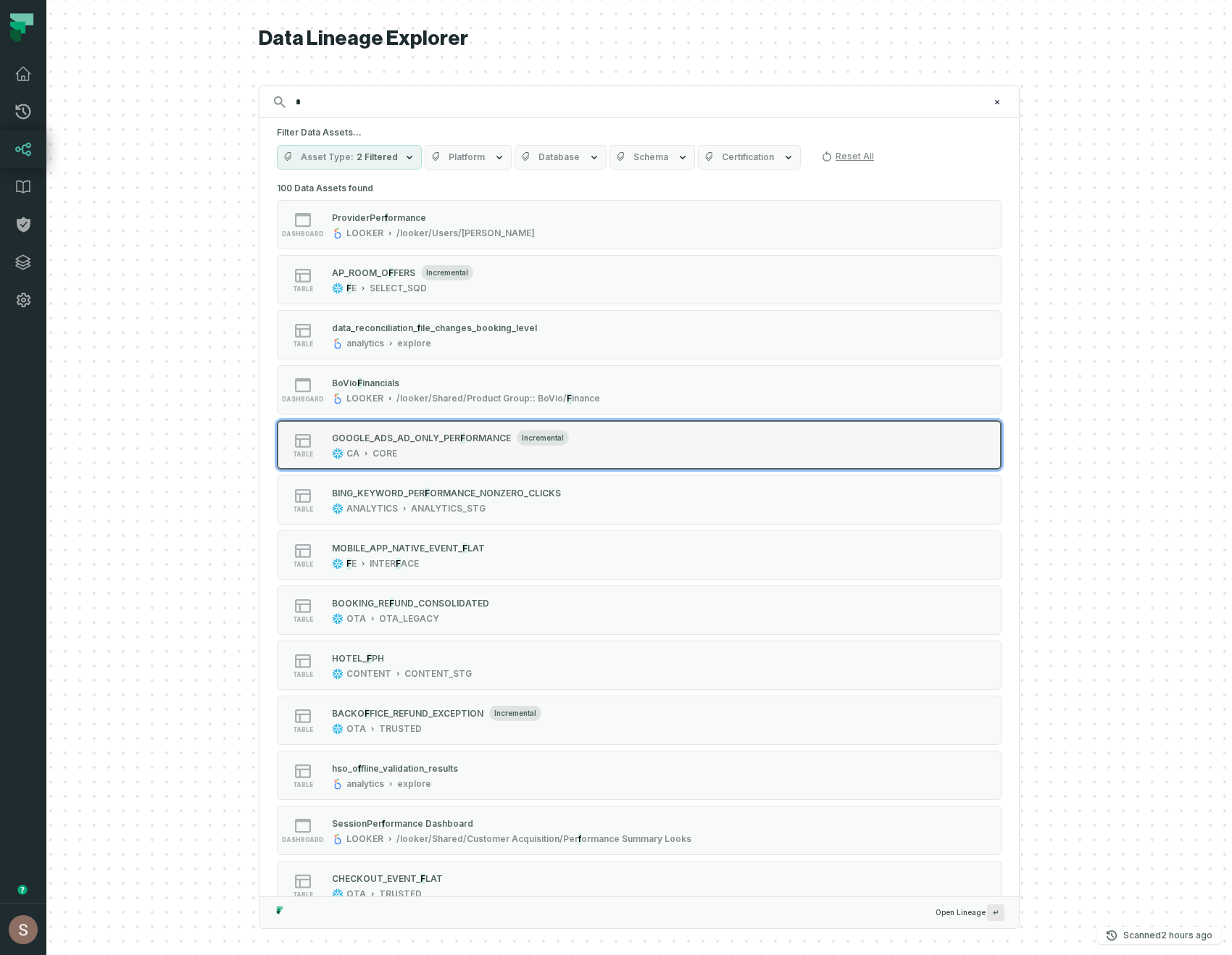
type input "*"
click at [629, 439] on div "table GOOGLE_ADS_AD_ONLY_ PER F ORMANCE incremental CA CORE" at bounding box center [460, 444] width 362 height 29
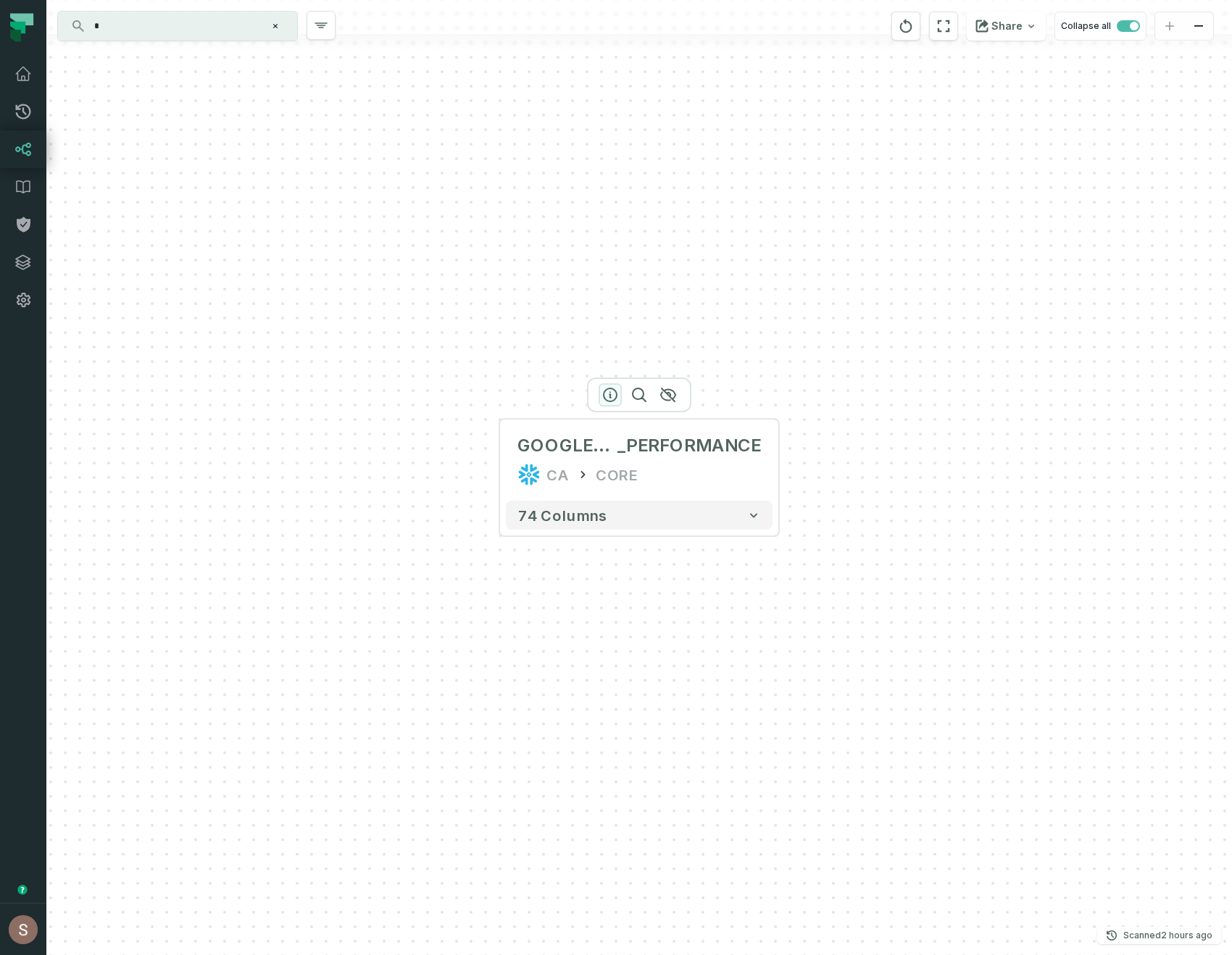
click at [609, 391] on icon "button" at bounding box center [610, 395] width 13 height 13
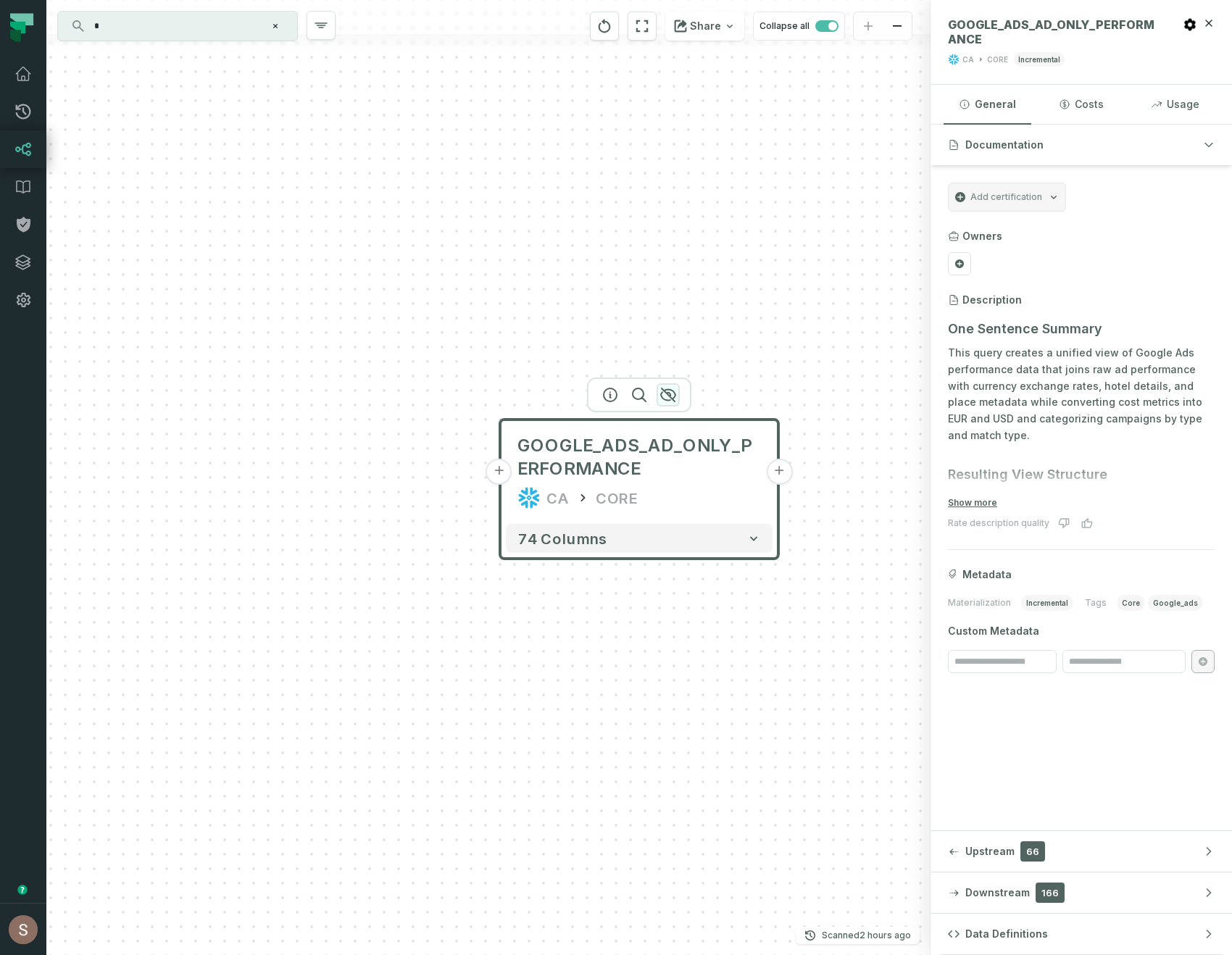
click at [664, 393] on icon "button" at bounding box center [668, 395] width 18 height 18
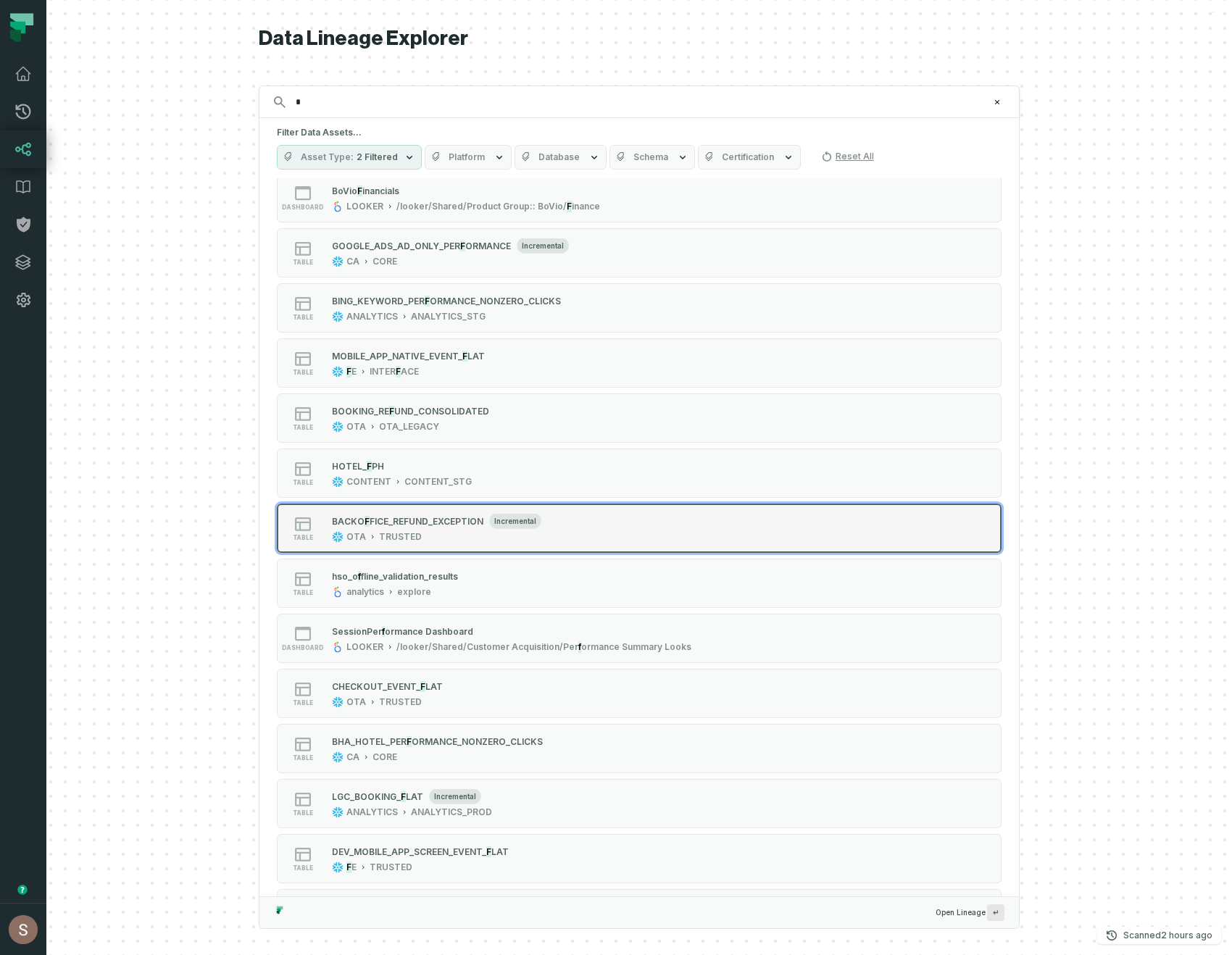
scroll to position [195, 0]
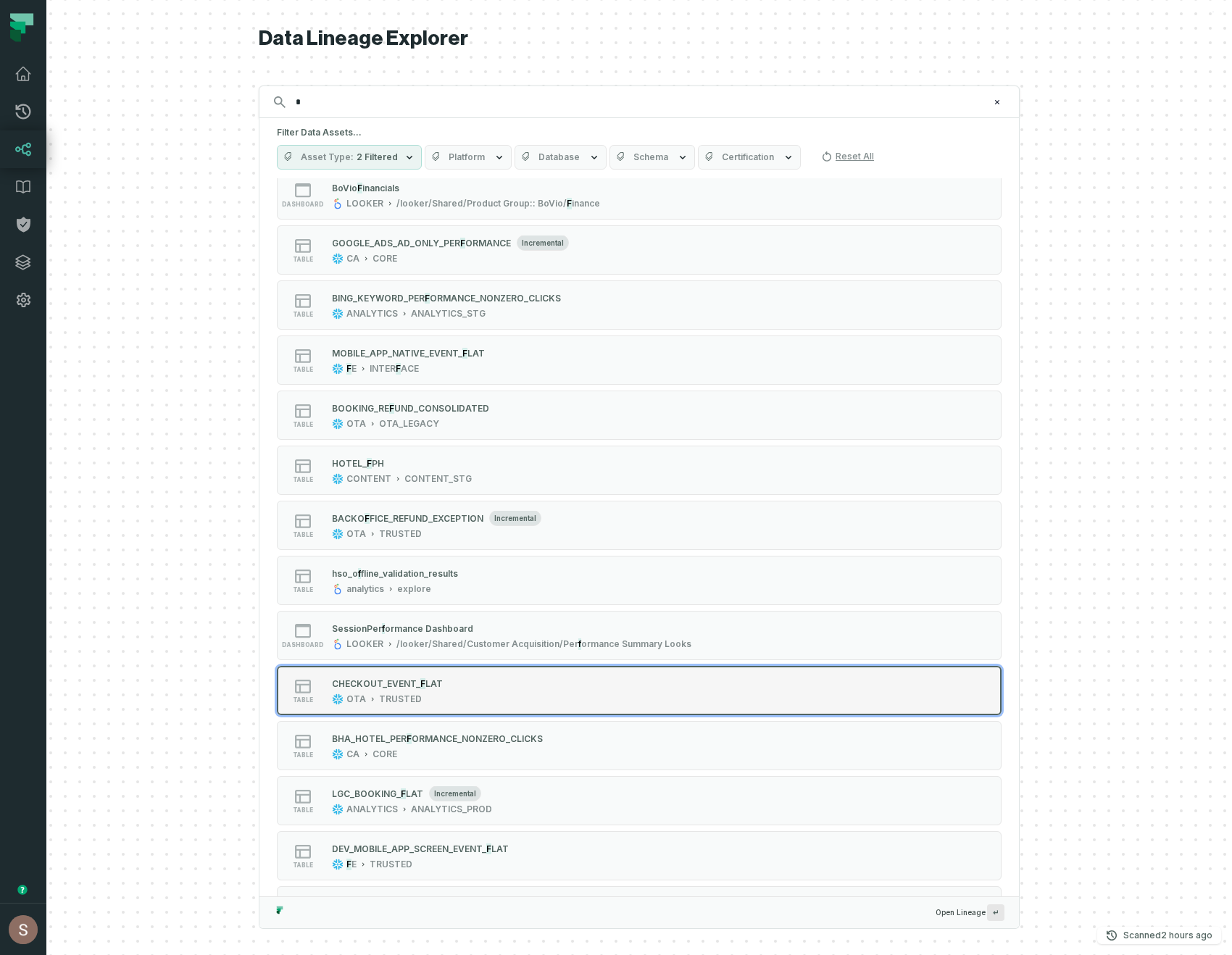
click at [538, 700] on div "table CHECKOUT_EVE NT_ F LAT OTA TRUSTED" at bounding box center [460, 690] width 362 height 29
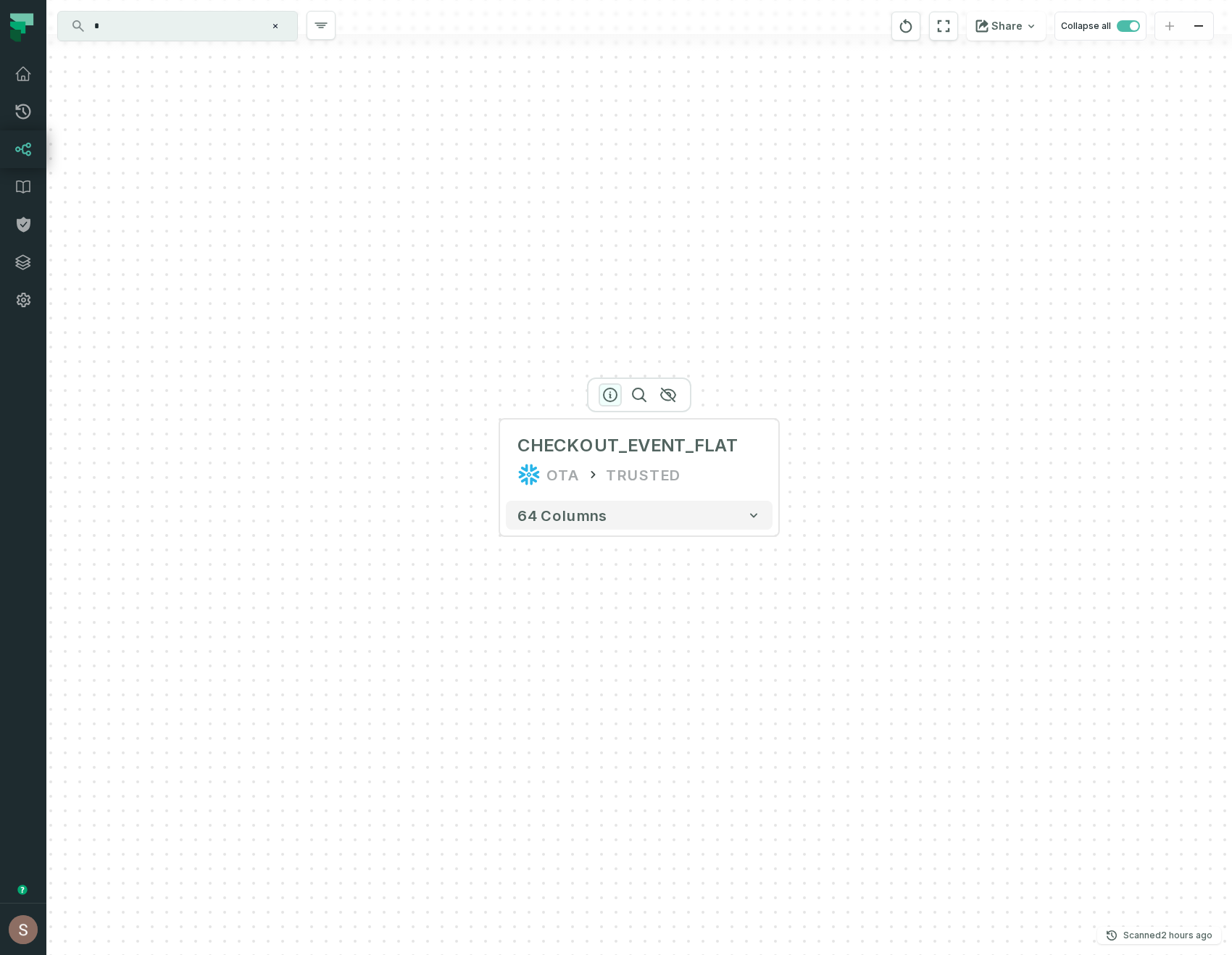
click at [605, 391] on icon "button" at bounding box center [610, 395] width 13 height 13
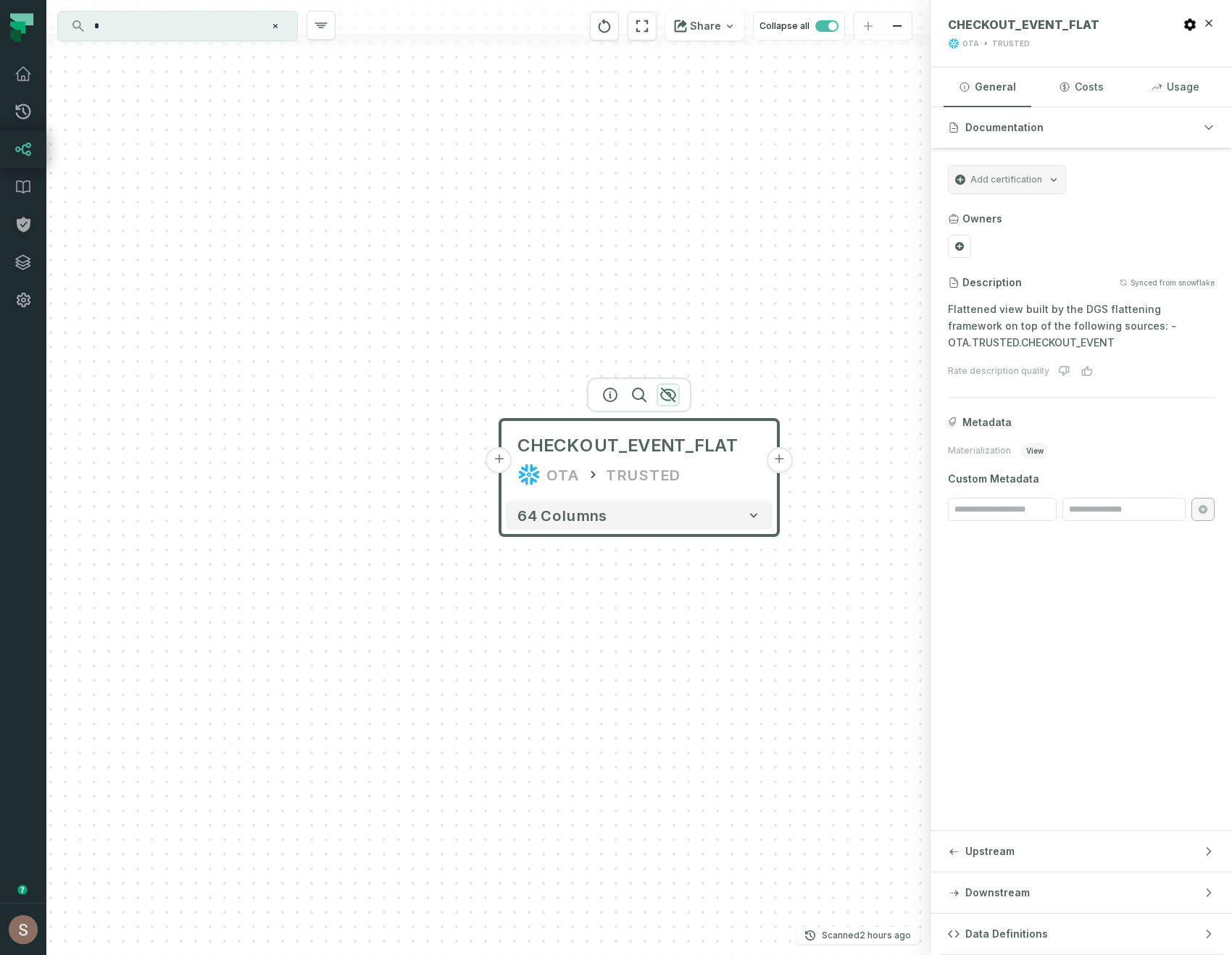
click at [667, 394] on icon "button" at bounding box center [668, 395] width 14 height 13
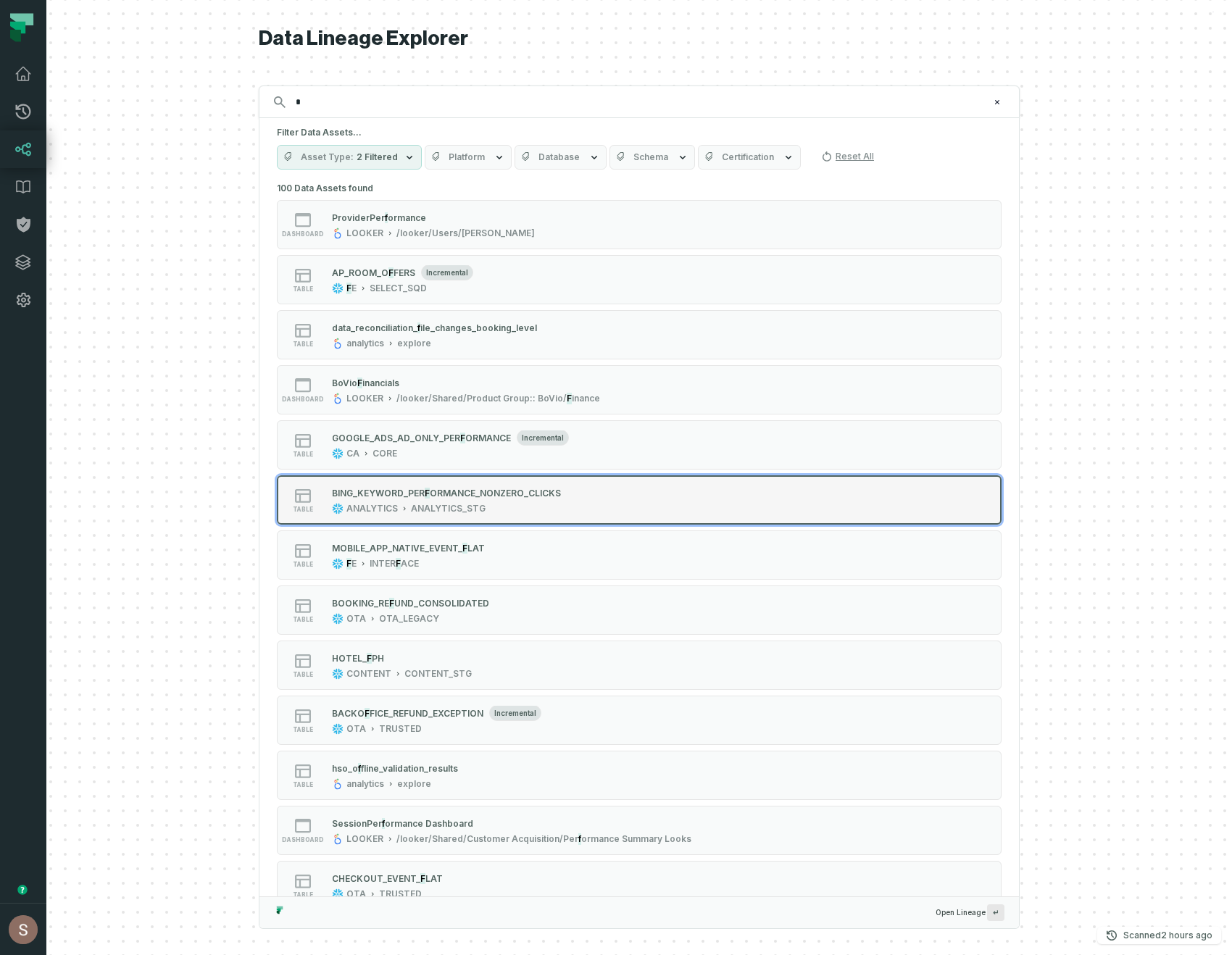
click at [657, 508] on button "table BING_KEYWORD_ PER F ORMANCE_NONZERO_CLICKS ANALYTICS ANALYTICS_STG" at bounding box center [639, 500] width 724 height 49
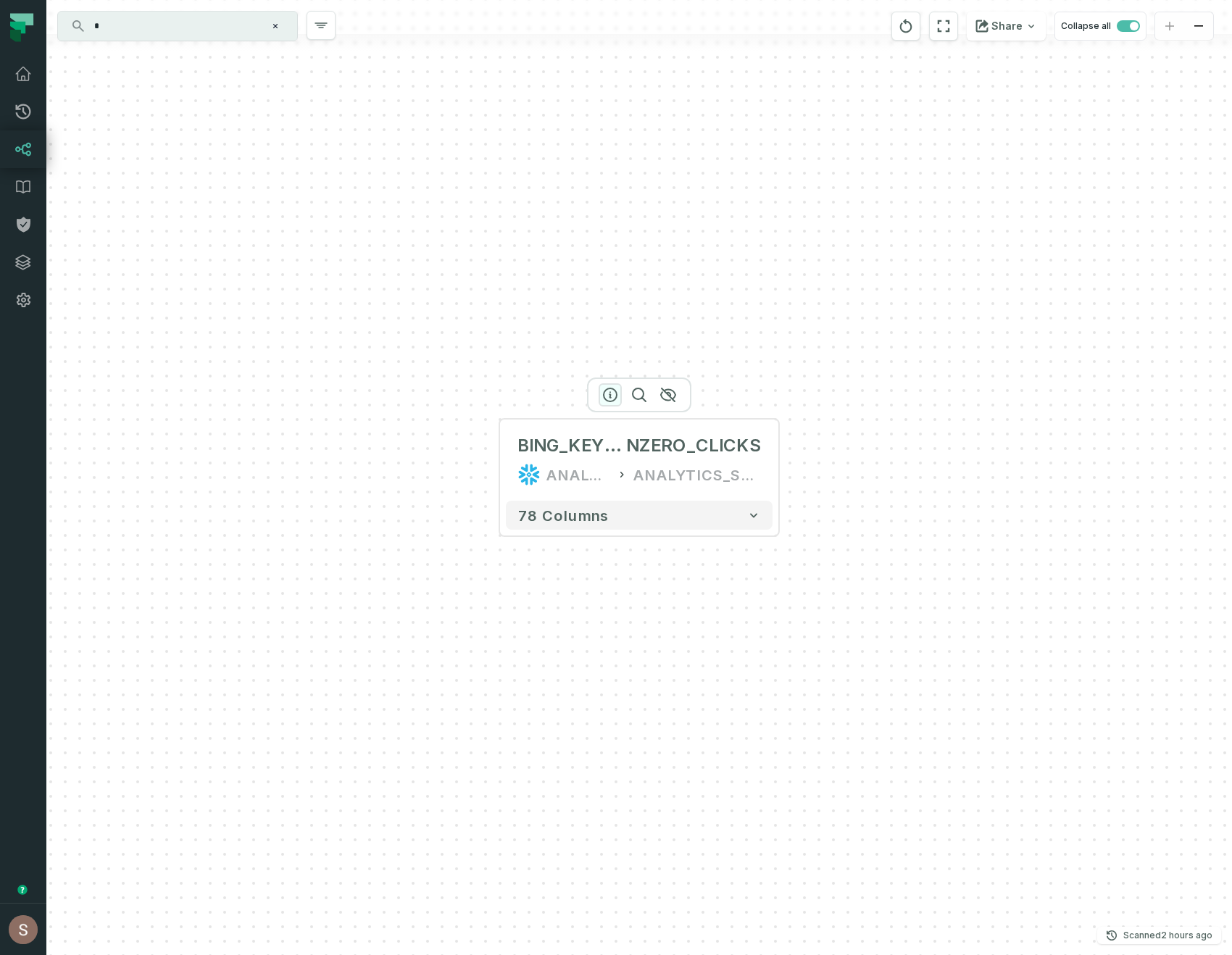
click at [611, 393] on icon "button" at bounding box center [610, 395] width 18 height 18
